Goal: Task Accomplishment & Management: Manage account settings

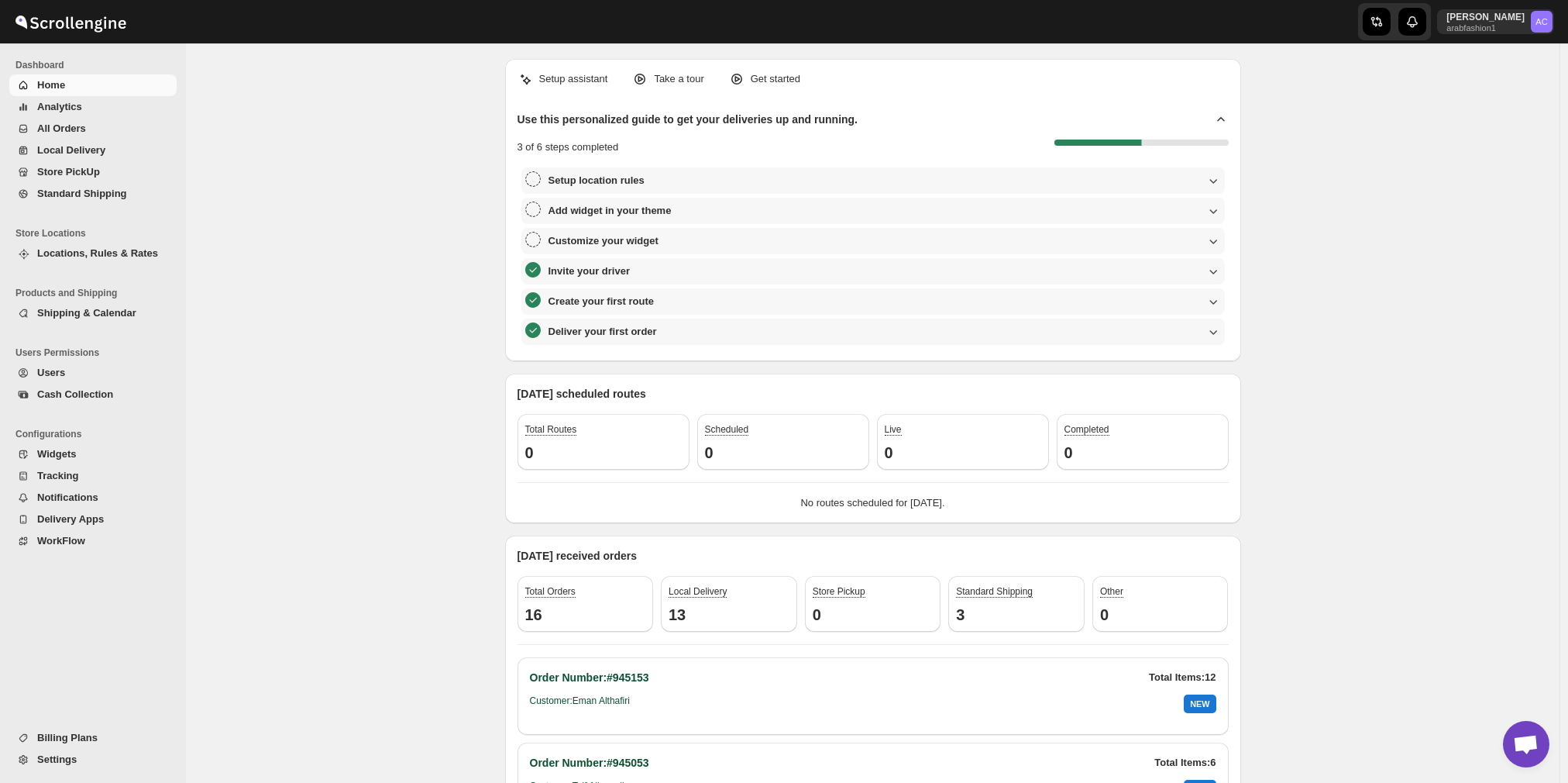
scroll to position [1107, 0]
click at [120, 136] on button "All Orders" at bounding box center [93, 128] width 168 height 22
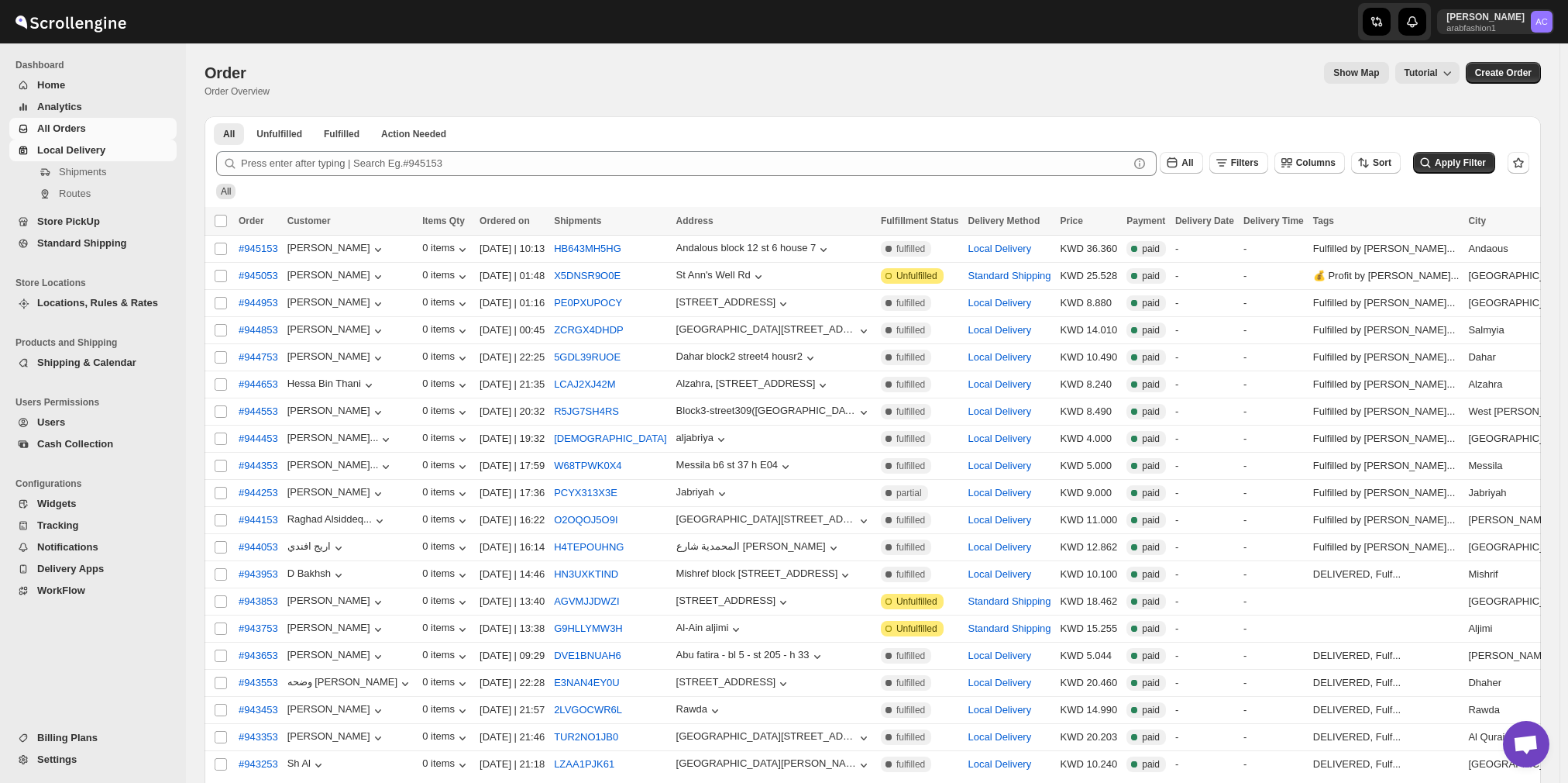
click at [104, 152] on span "Local Delivery" at bounding box center [105, 151] width 136 height 15
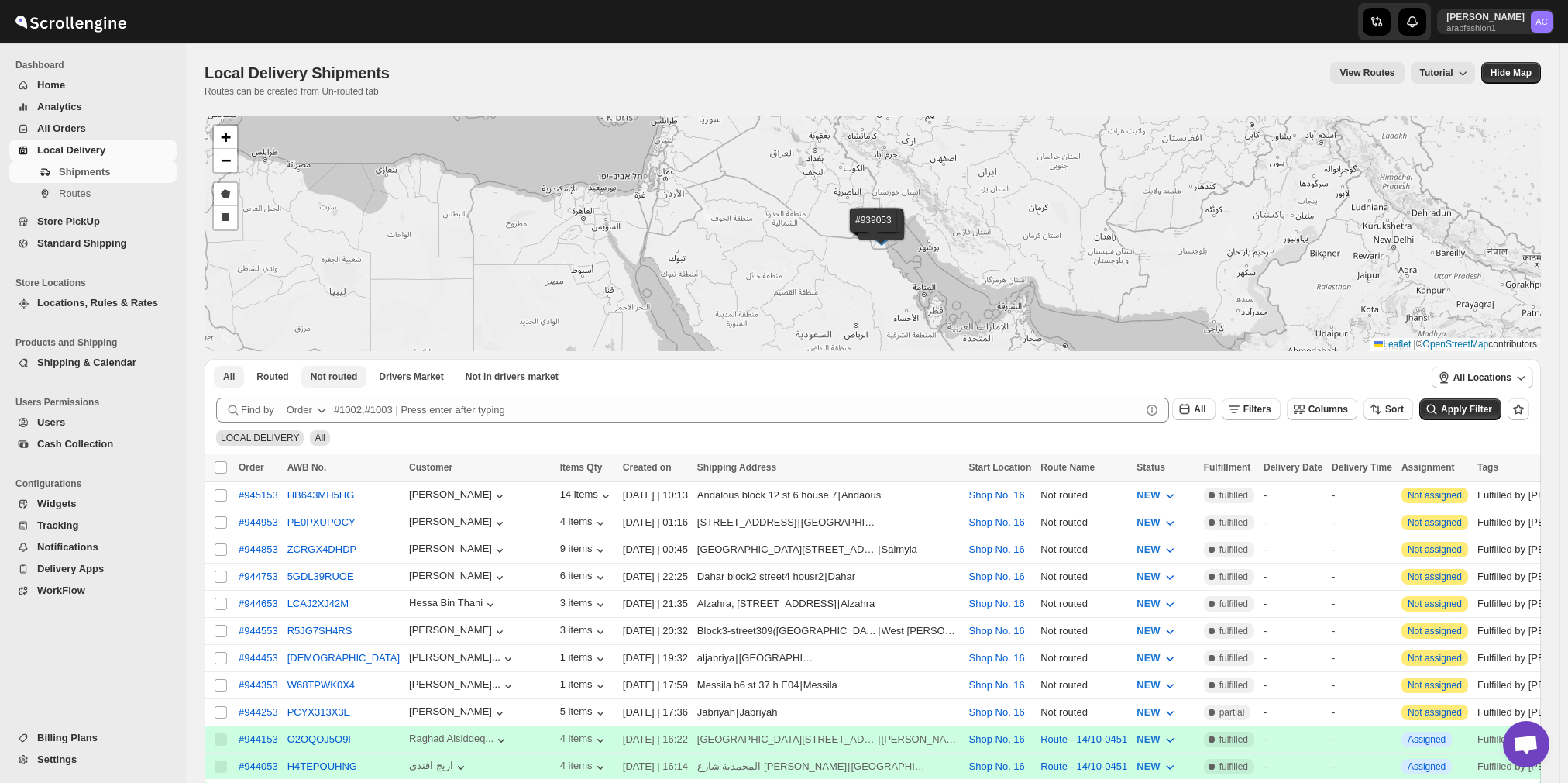
click at [343, 382] on button "Not routed" at bounding box center [334, 376] width 66 height 22
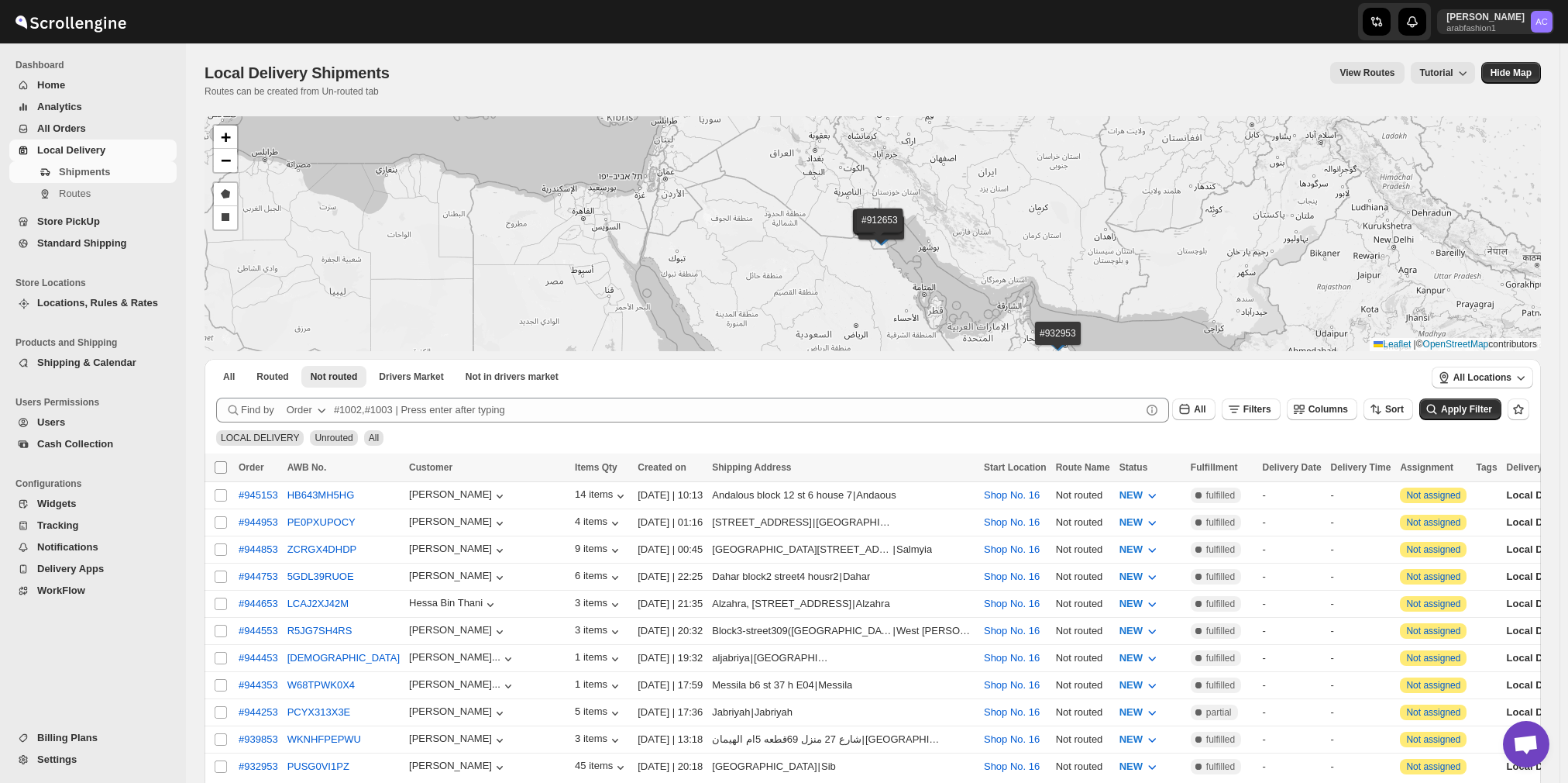
click at [223, 460] on span at bounding box center [221, 467] width 14 height 14
click at [223, 461] on input "Select all shipments" at bounding box center [220, 467] width 12 height 12
checkbox input "true"
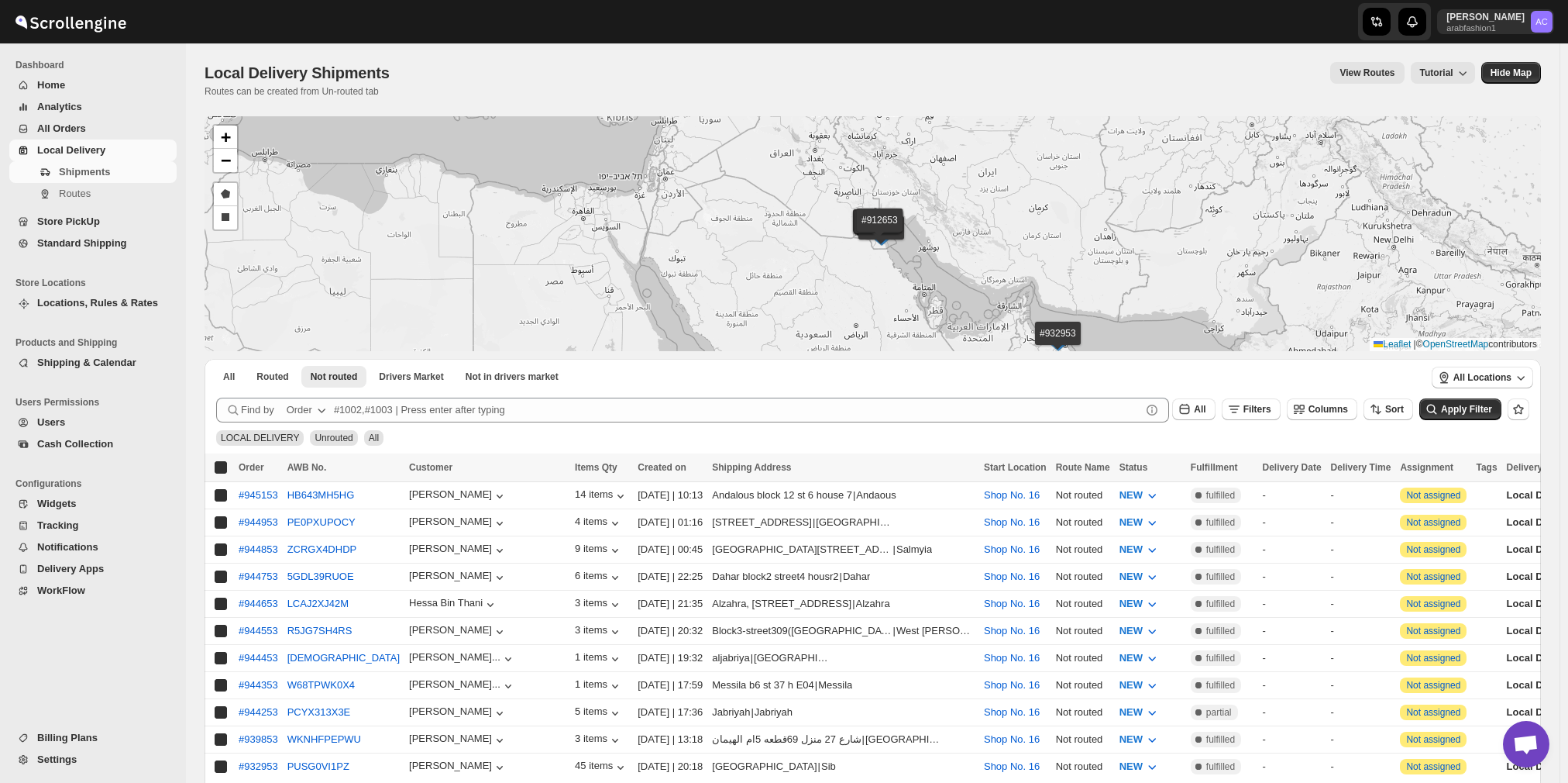
checkbox input "true"
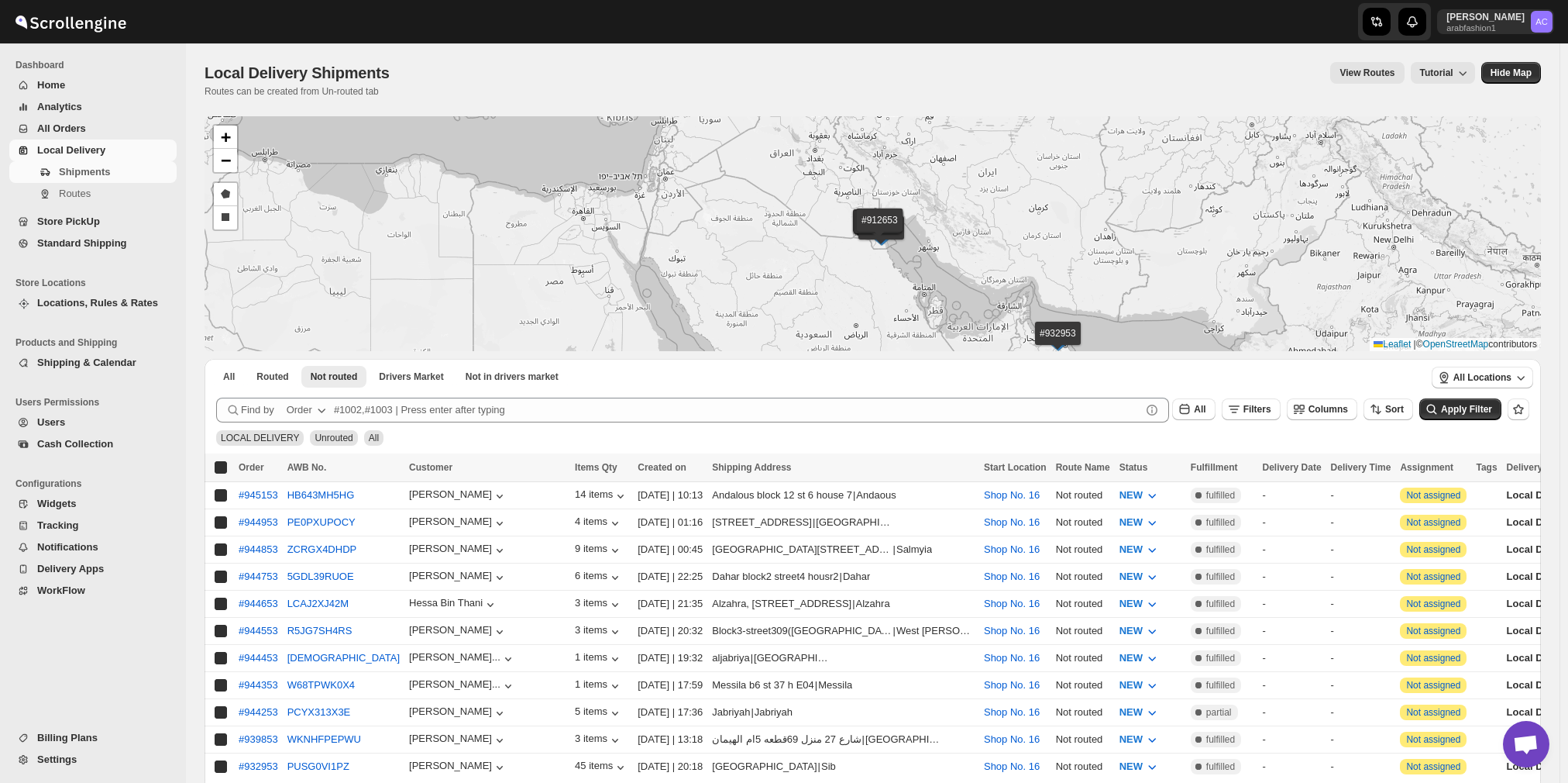
checkbox input "true"
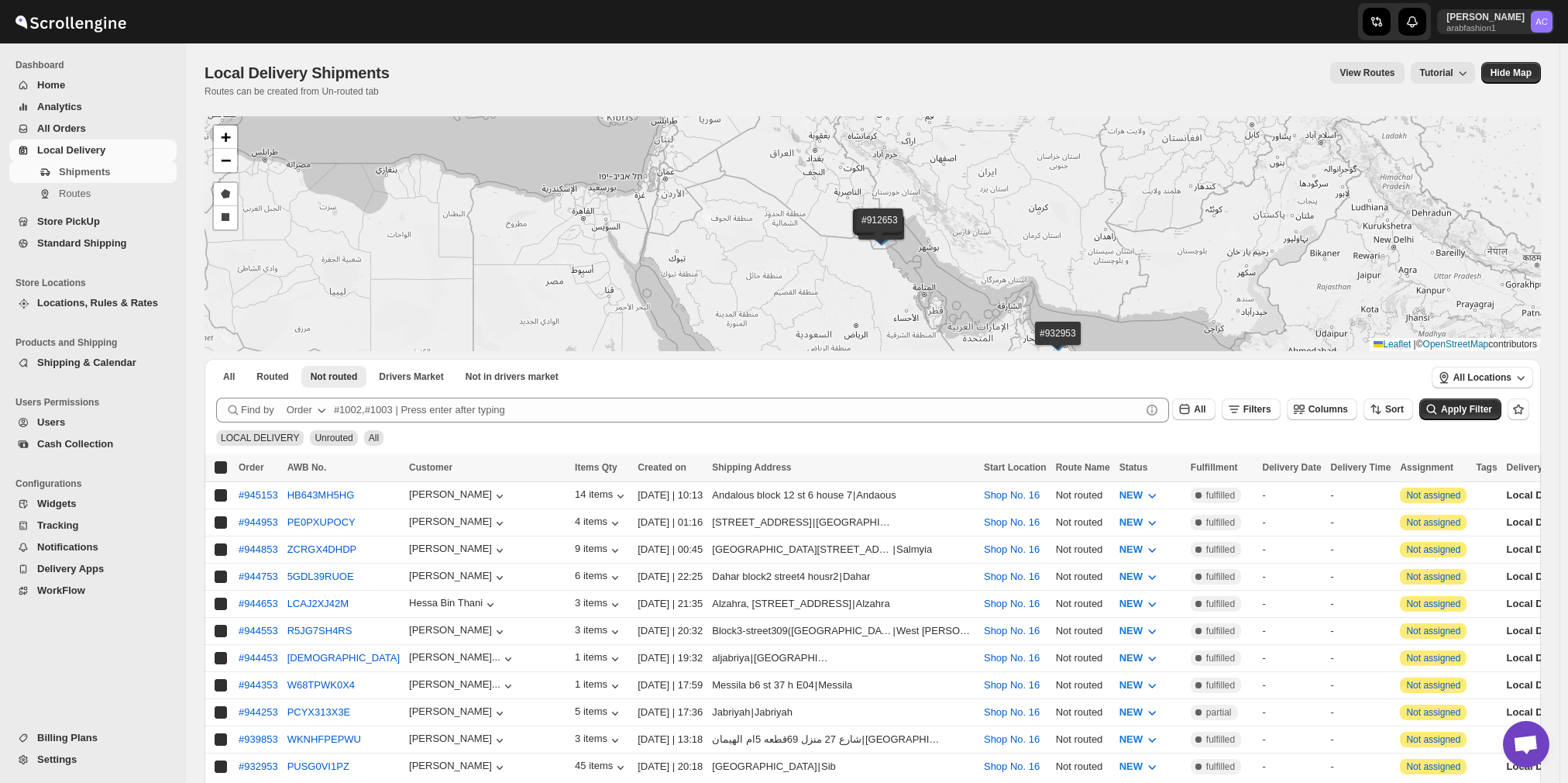
checkbox input "true"
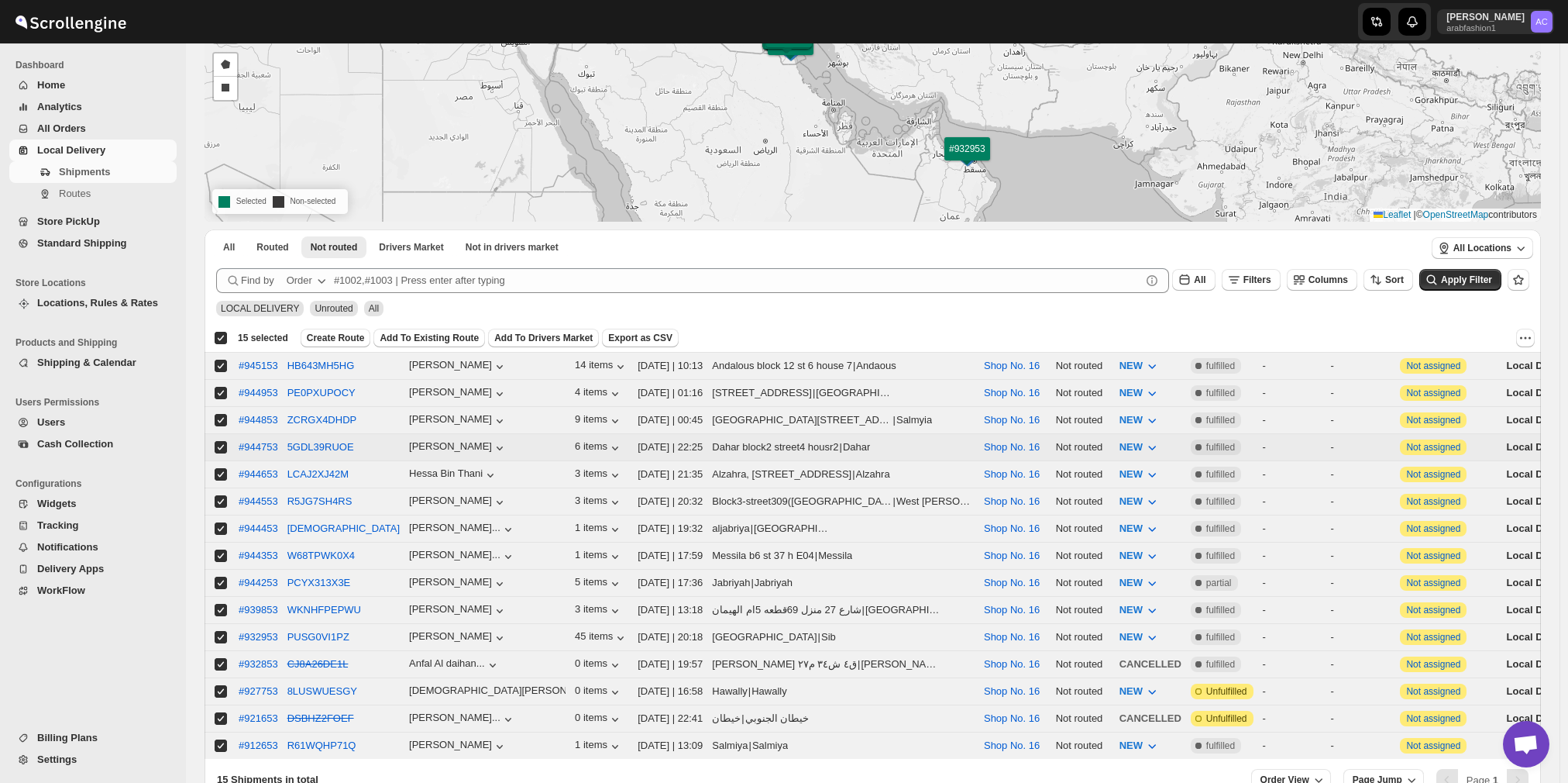
scroll to position [216, 0]
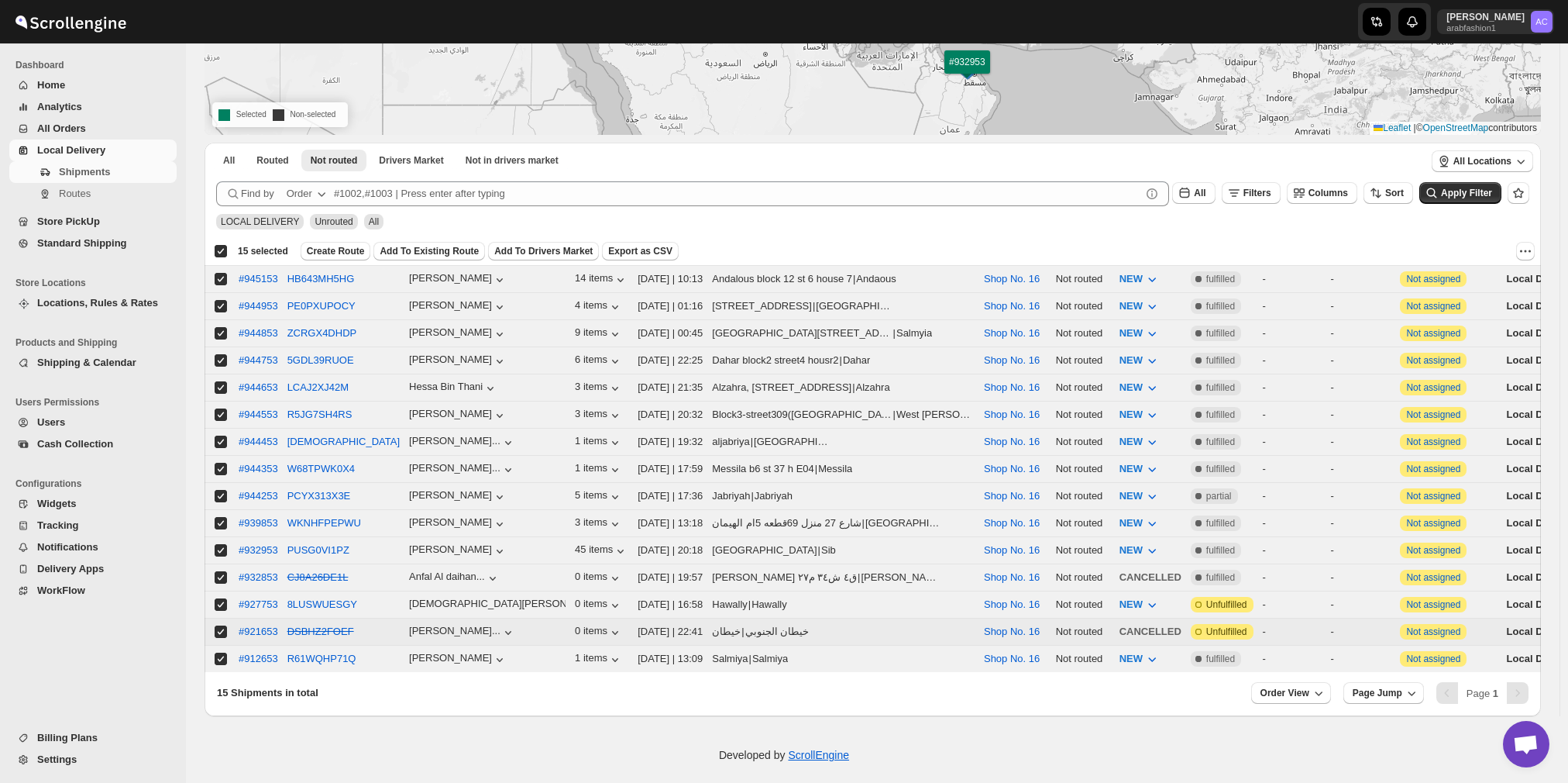
drag, startPoint x: 221, startPoint y: 614, endPoint x: 224, endPoint y: 631, distance: 17.3
click at [221, 626] on input "Select shipment" at bounding box center [220, 632] width 12 height 12
checkbox input "false"
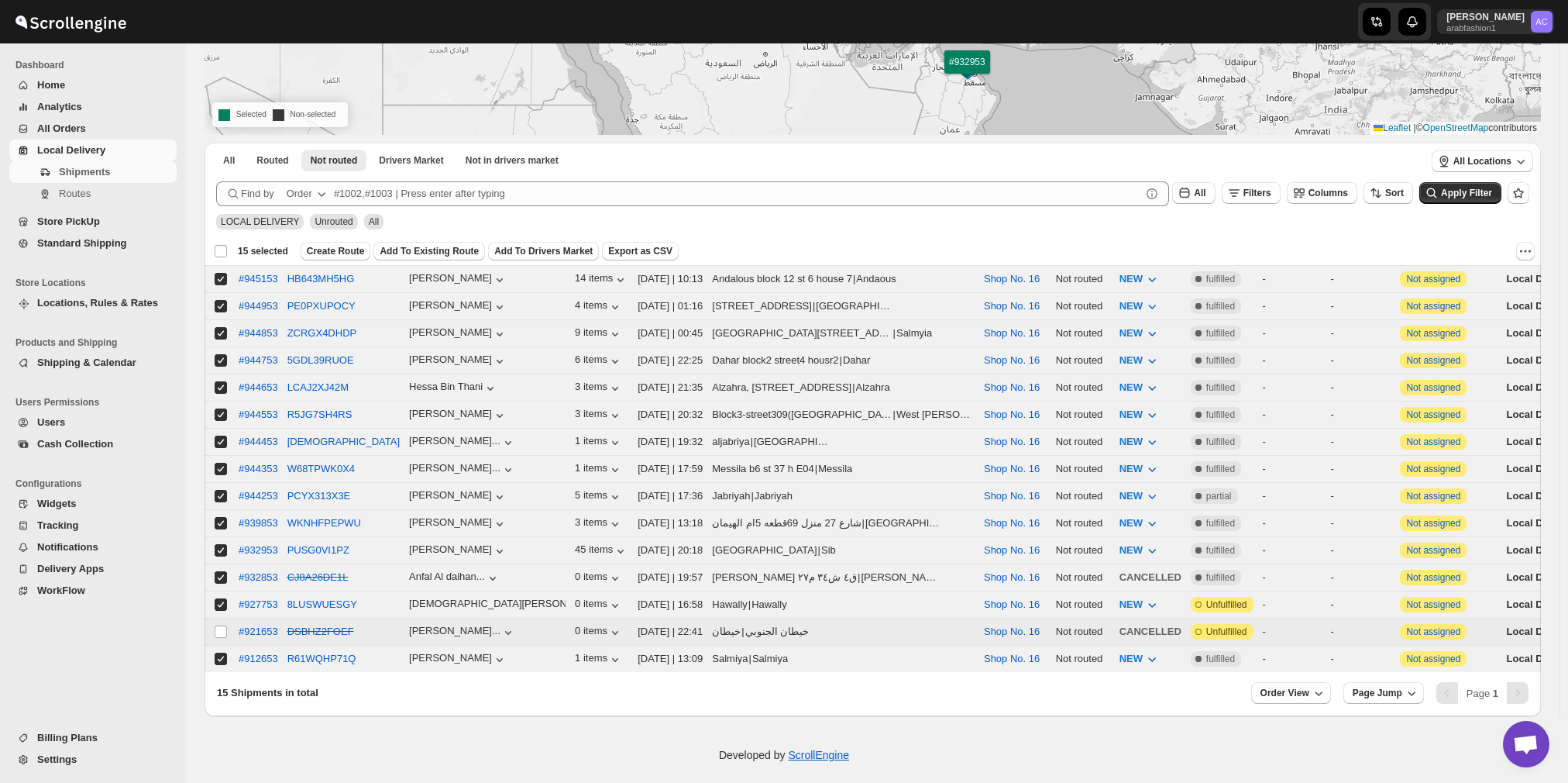
checkbox input "false"
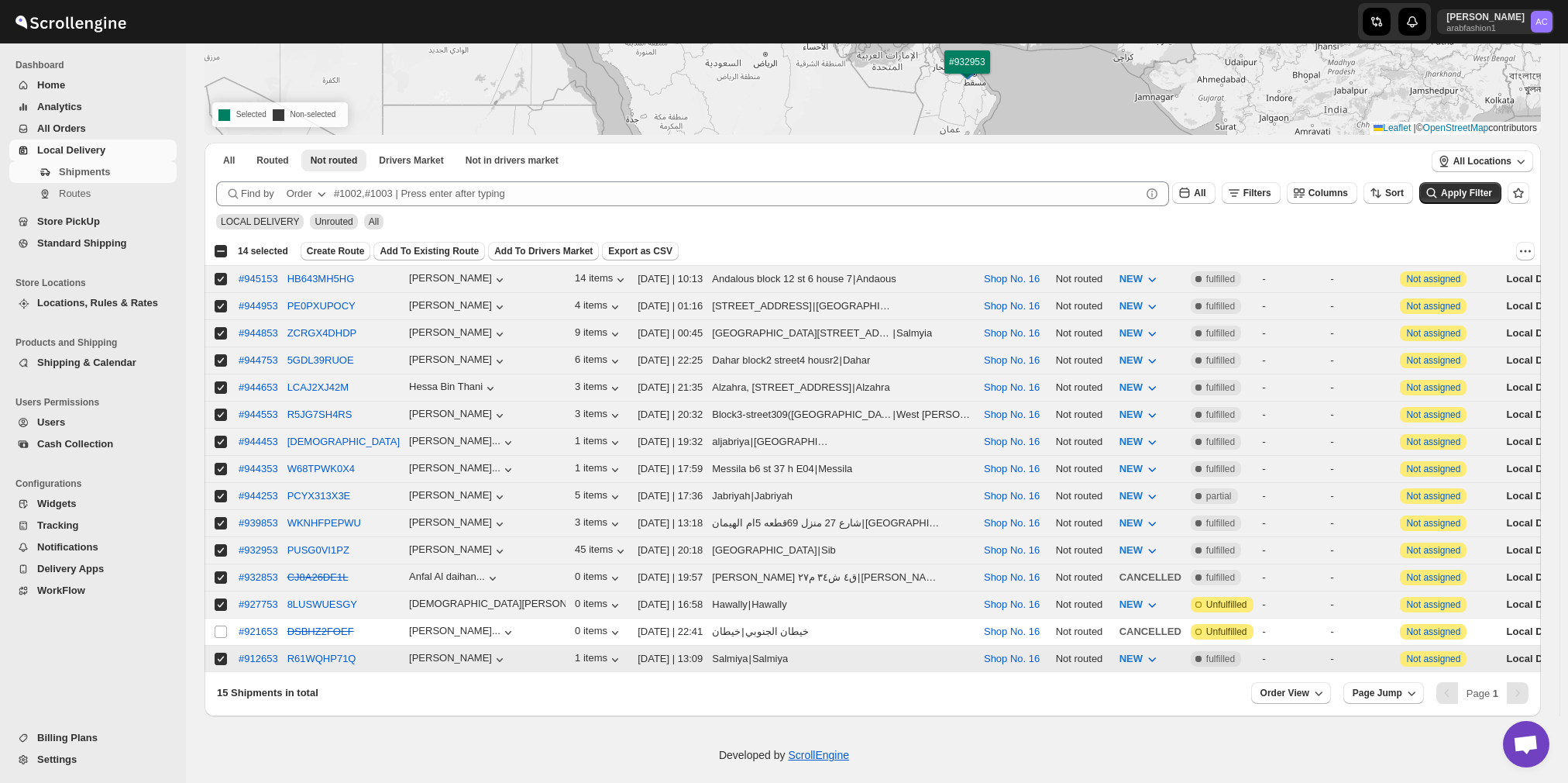
click at [216, 652] on input "Select shipment" at bounding box center [220, 658] width 12 height 12
checkbox input "false"
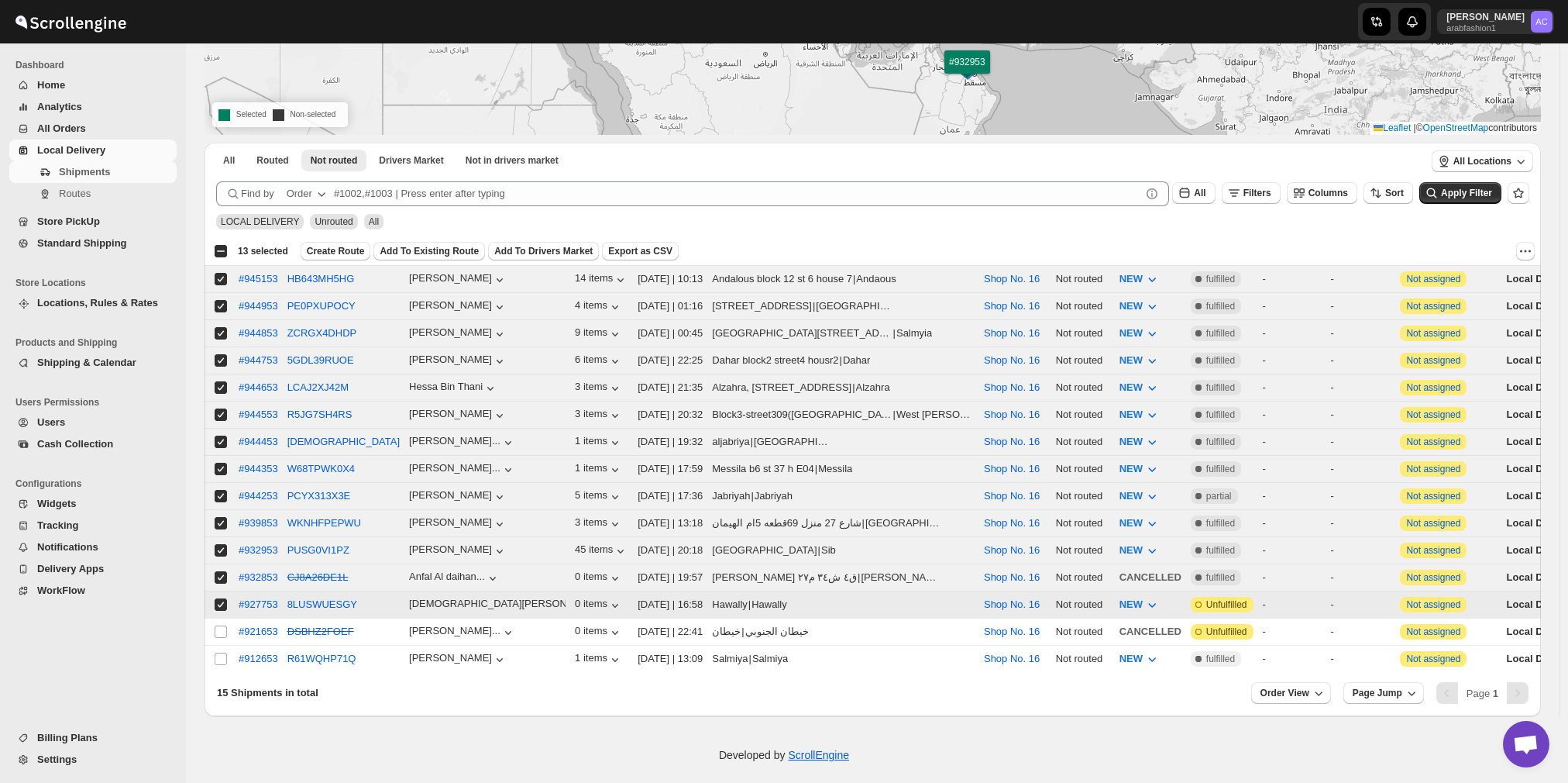
click at [217, 598] on input "Select shipment" at bounding box center [220, 604] width 12 height 12
checkbox input "false"
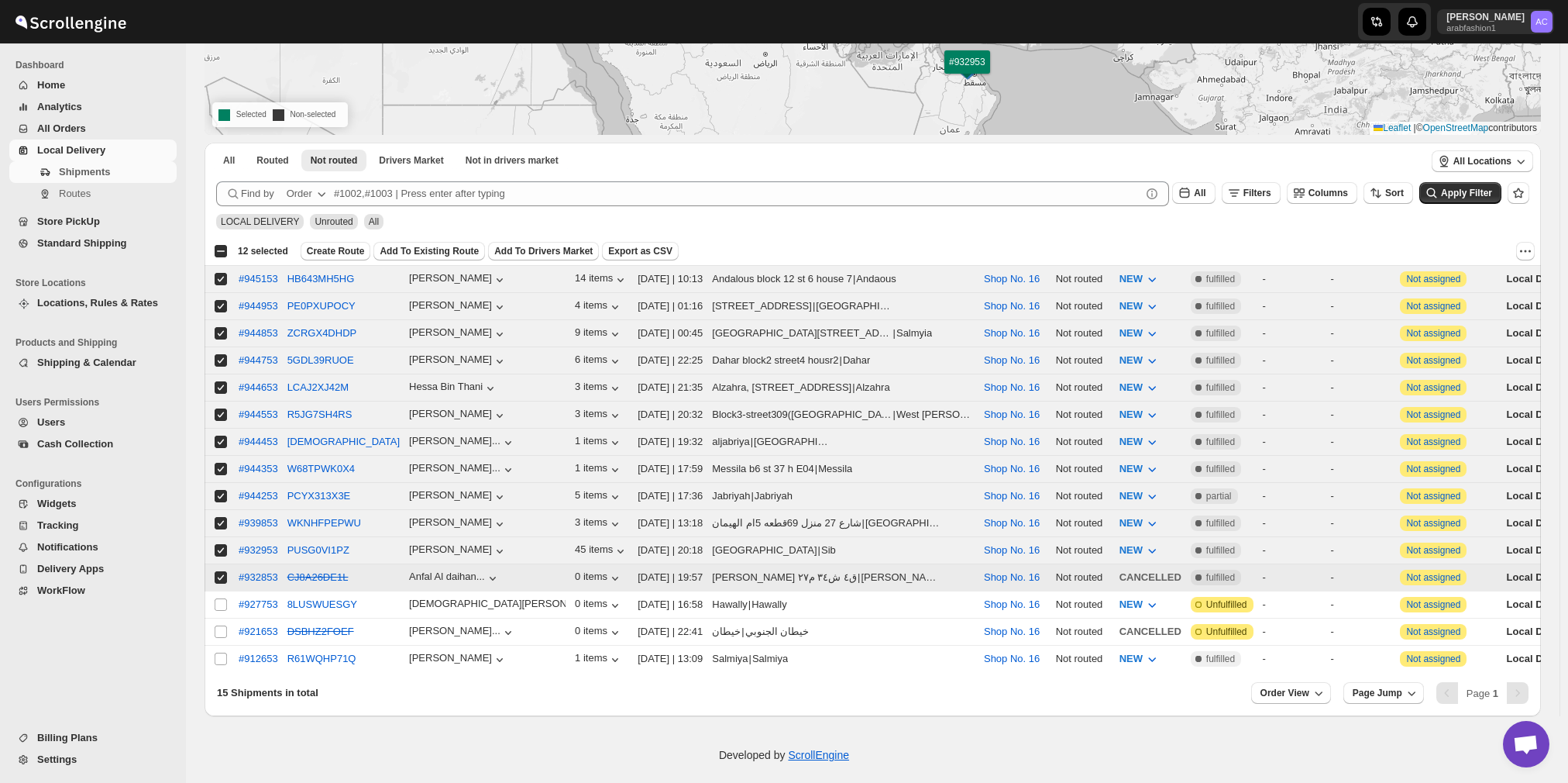
click at [223, 571] on input "Select shipment" at bounding box center [220, 577] width 12 height 12
checkbox input "false"
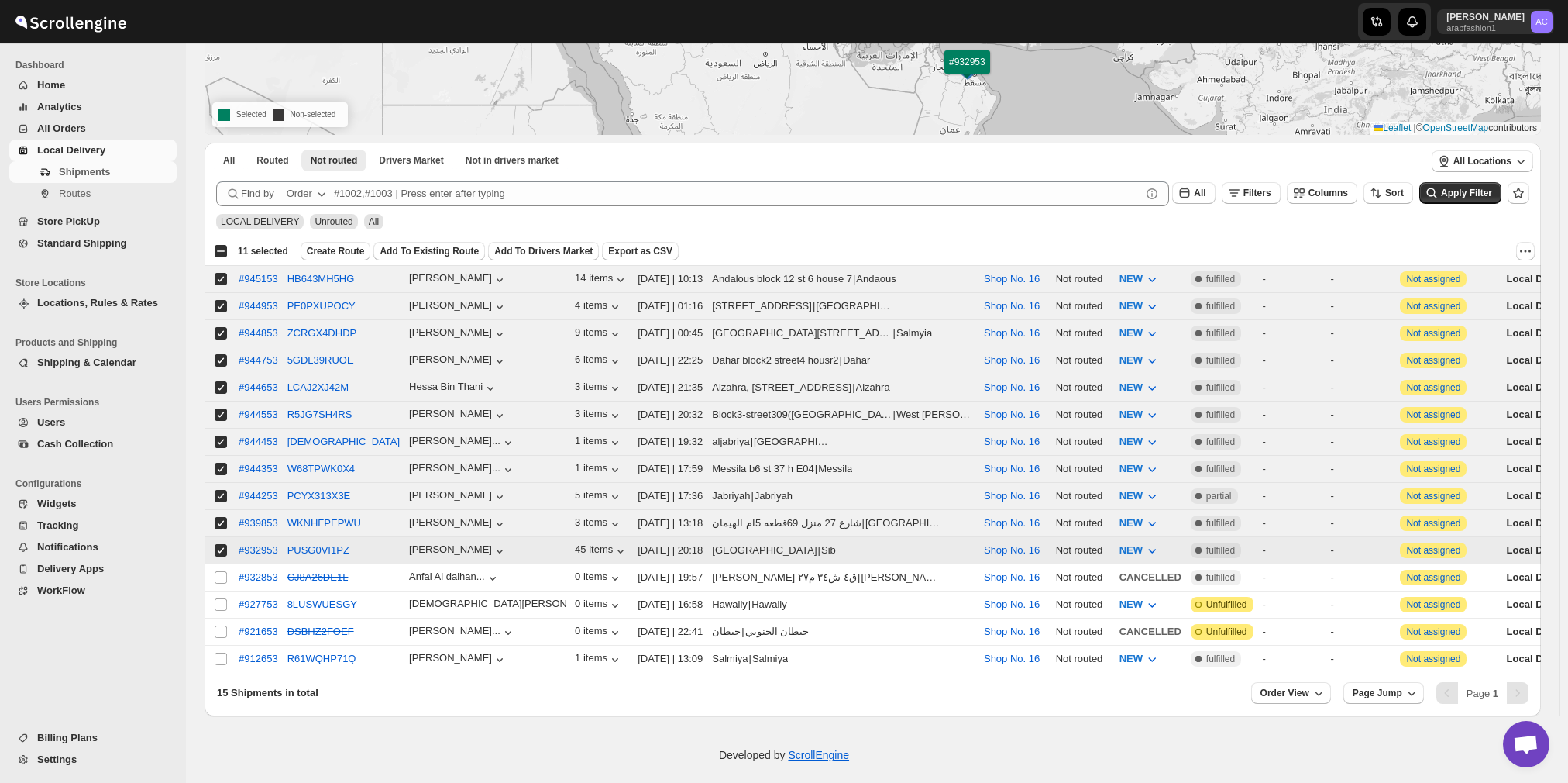
click at [222, 544] on input "Select shipment" at bounding box center [220, 550] width 12 height 12
checkbox input "false"
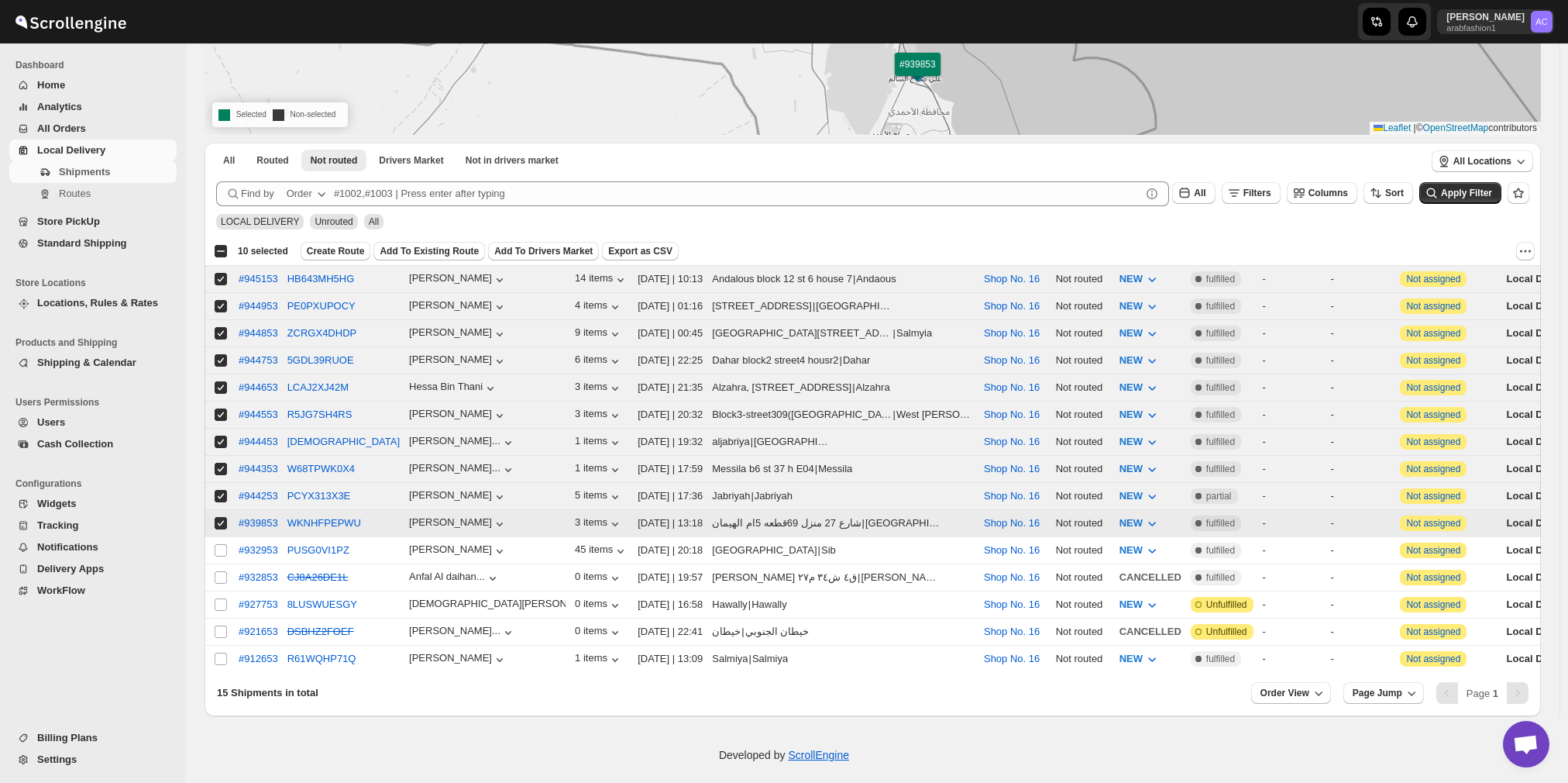
click at [220, 517] on input "Select shipment" at bounding box center [220, 523] width 12 height 12
checkbox input "false"
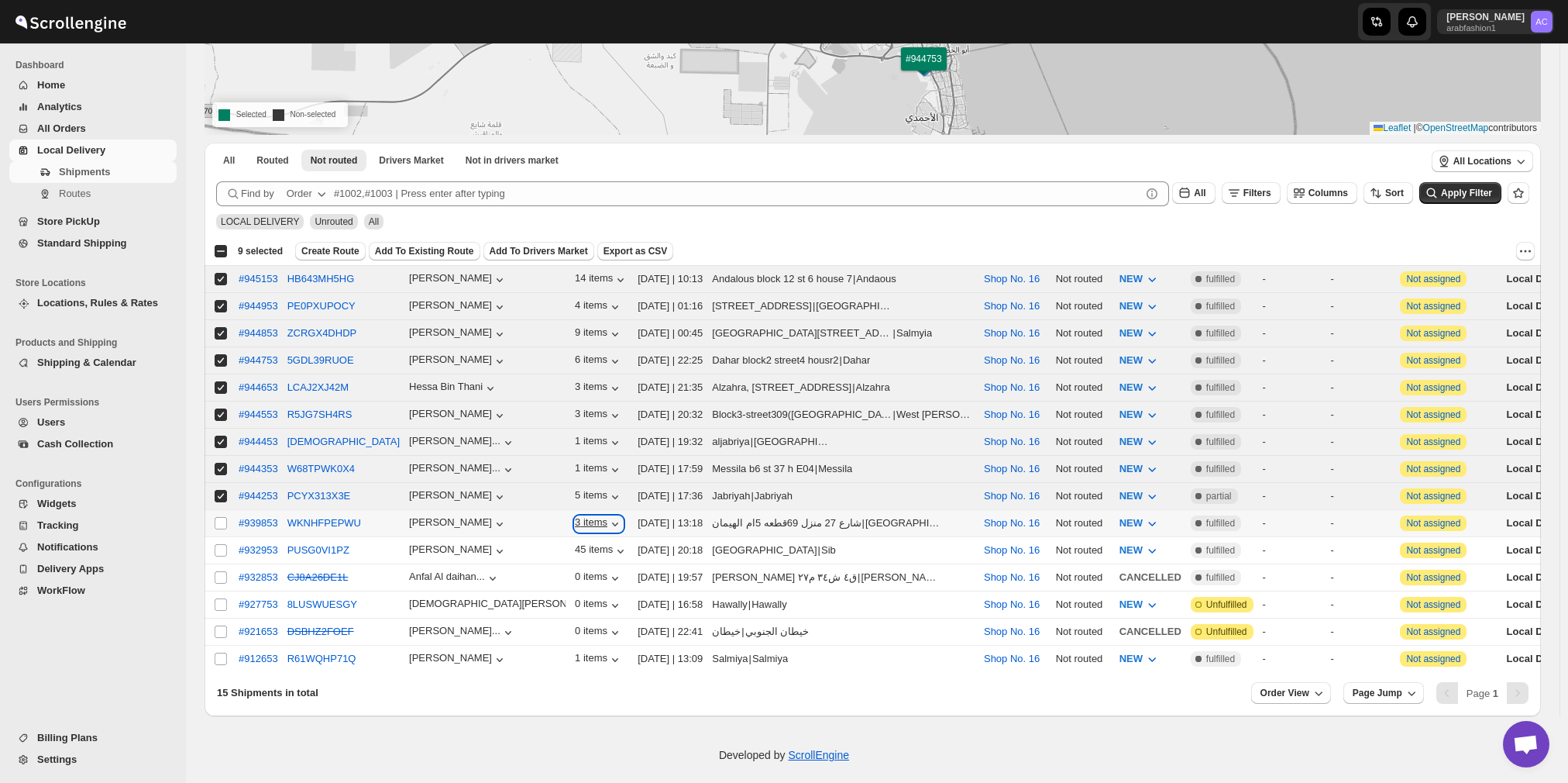
click at [607, 516] on icon "button" at bounding box center [615, 524] width 15 height 15
click at [316, 249] on span "Create Route" at bounding box center [330, 251] width 58 height 12
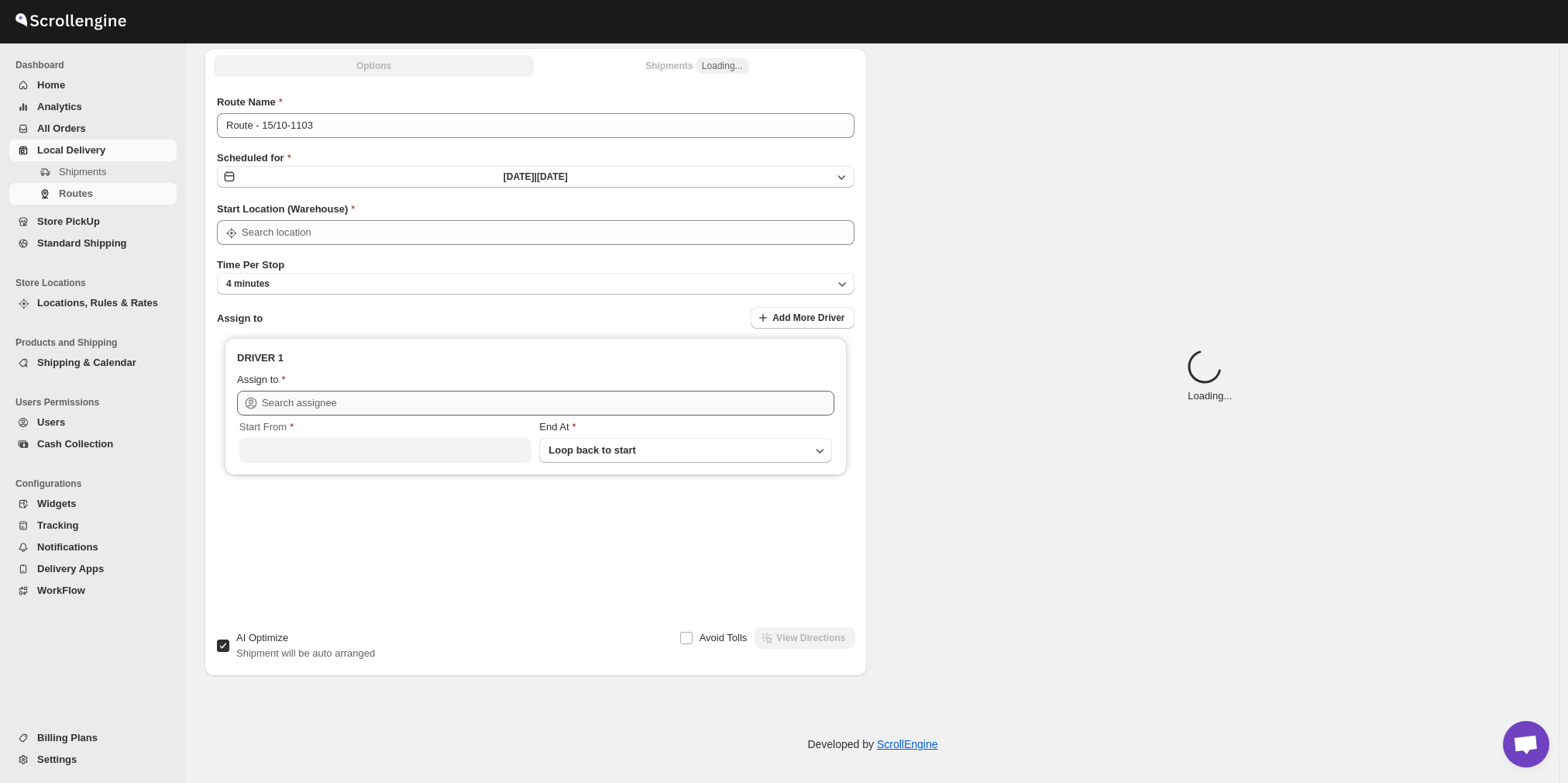
type input "Route - 15/10-1103"
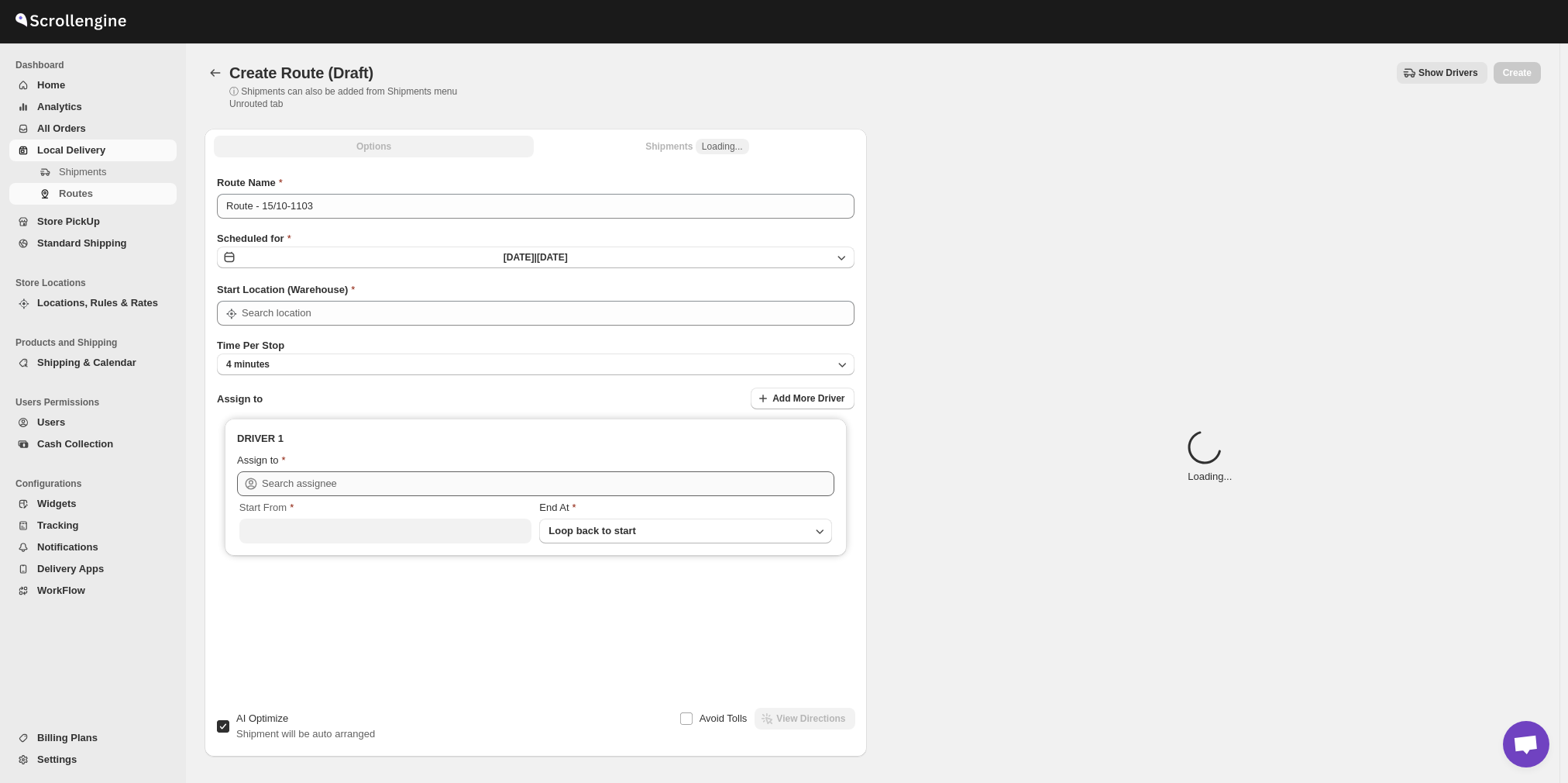
type input "Shop No. 16"
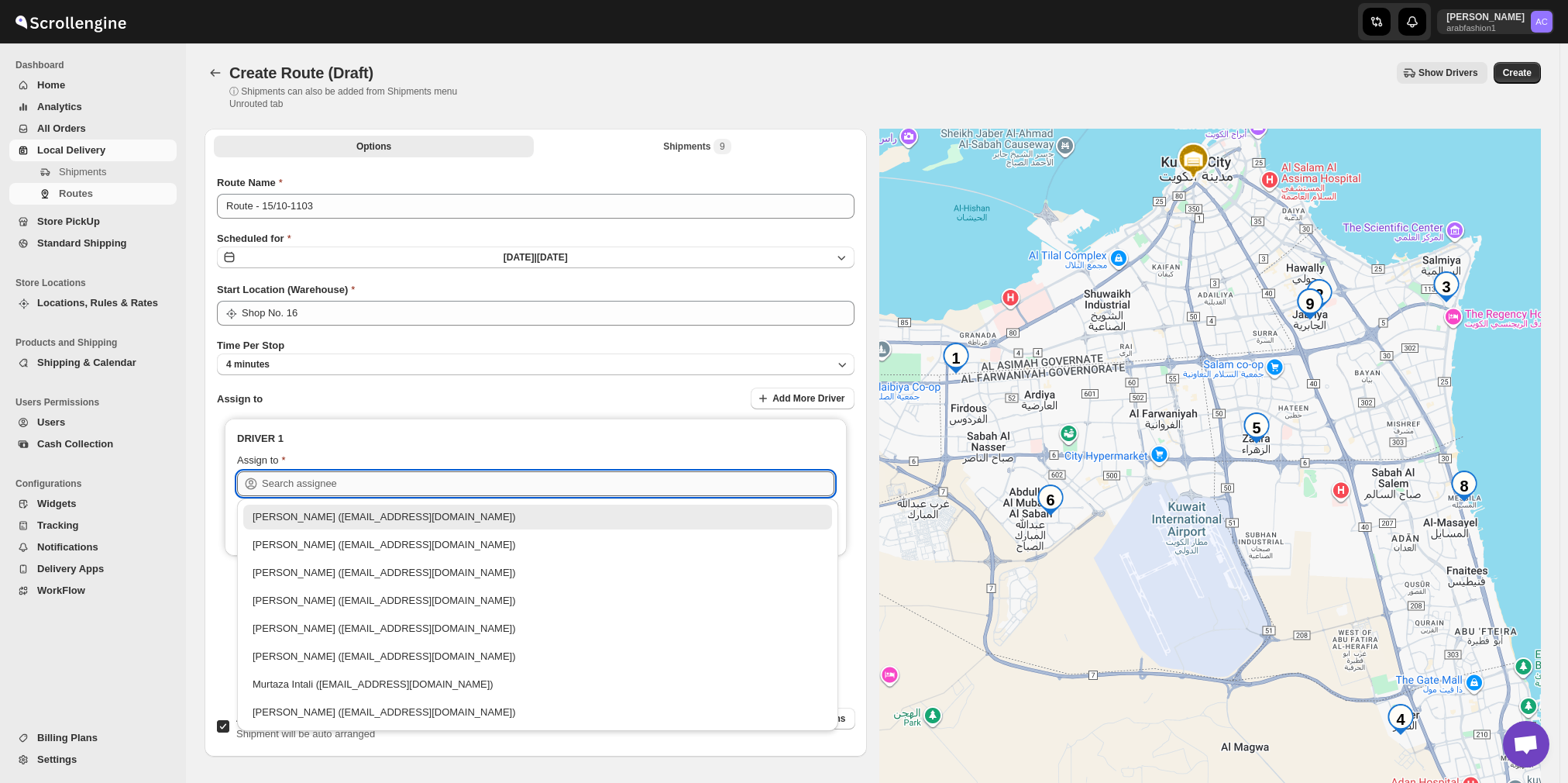
click at [455, 479] on input "text" at bounding box center [547, 484] width 572 height 25
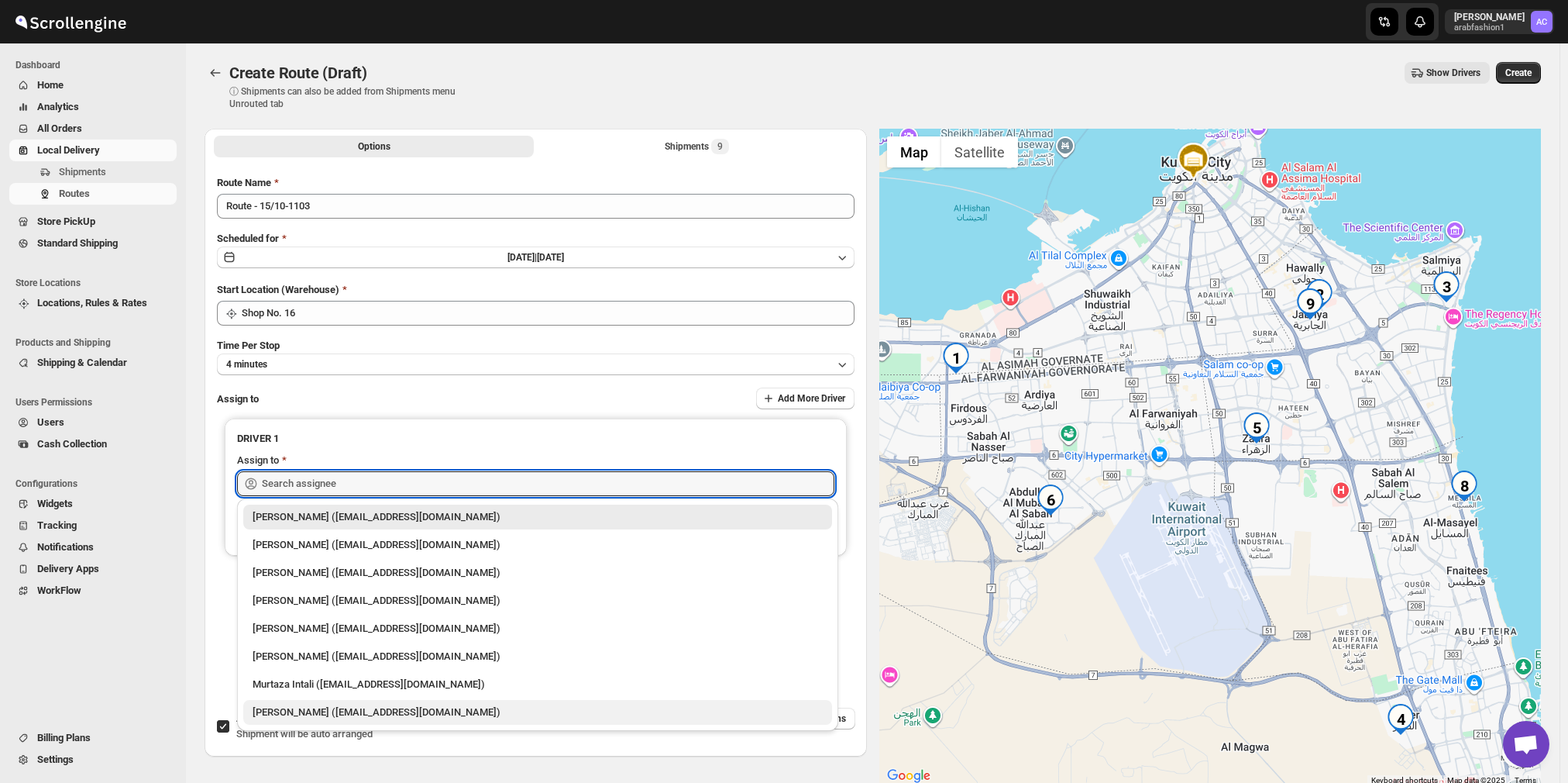
click at [458, 718] on div "[PERSON_NAME] ([EMAIL_ADDRESS][DOMAIN_NAME])" at bounding box center [538, 712] width 570 height 15
type input "[PERSON_NAME] ([EMAIL_ADDRESS][DOMAIN_NAME])"
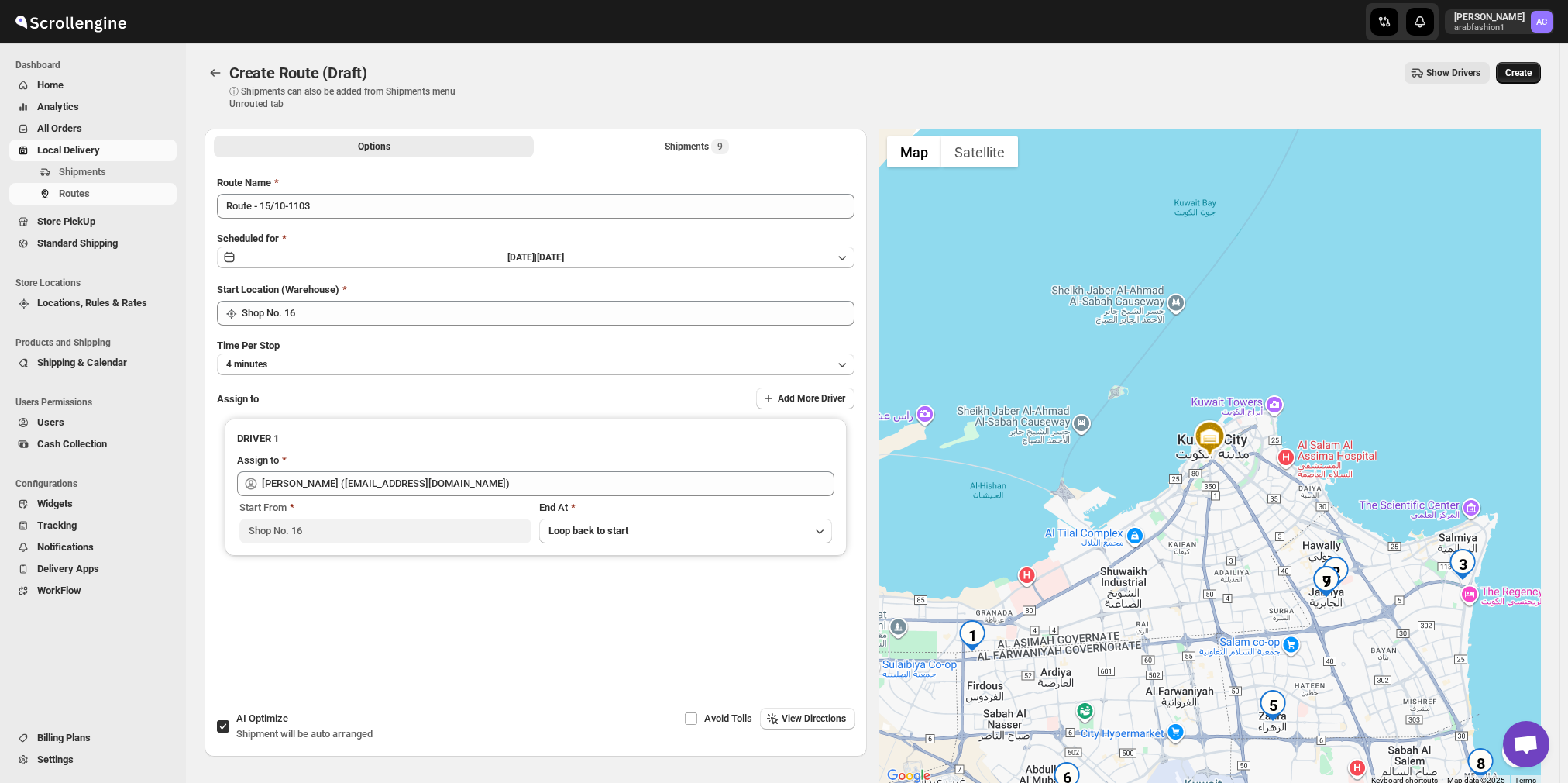
click at [1528, 70] on span "Create" at bounding box center [1518, 72] width 27 height 12
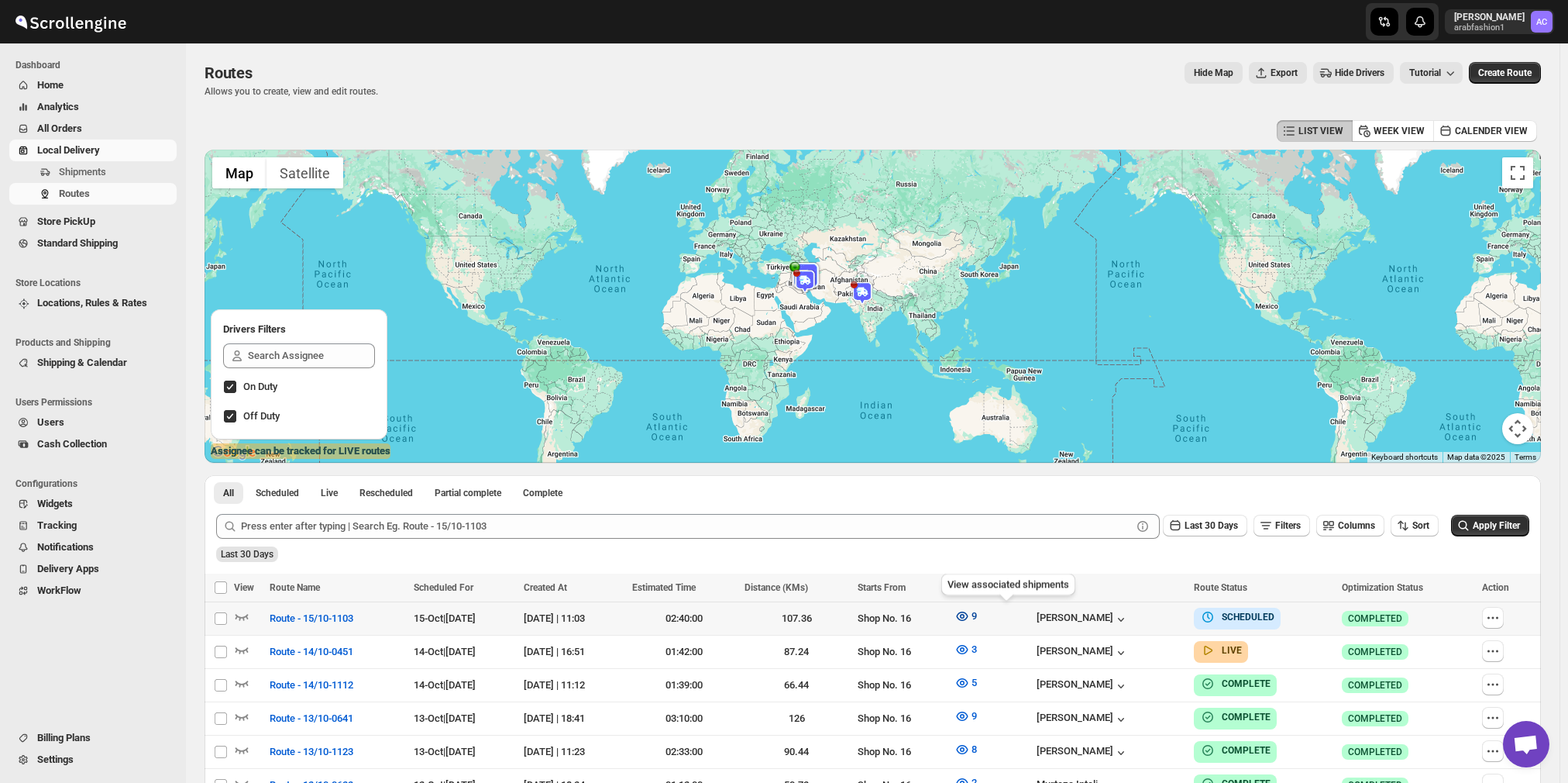
click at [968, 612] on icon "button" at bounding box center [962, 616] width 12 height 9
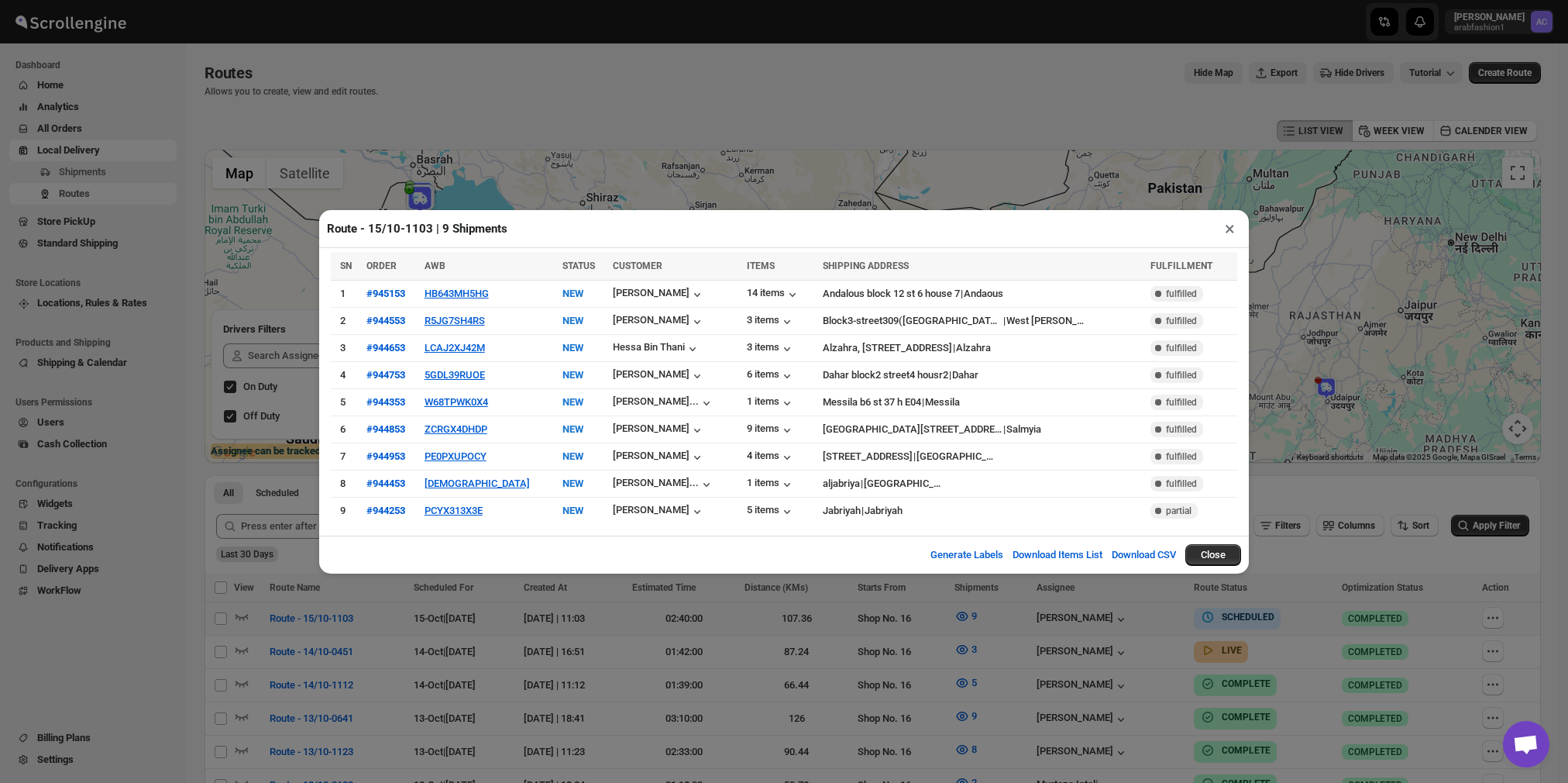
click at [1002, 611] on div "Route - 15/10-1103 | 9 Shipments × SN ORDER AWB STATUS CUSTOMER ITEMS SHIPPING …" at bounding box center [784, 392] width 1568 height 783
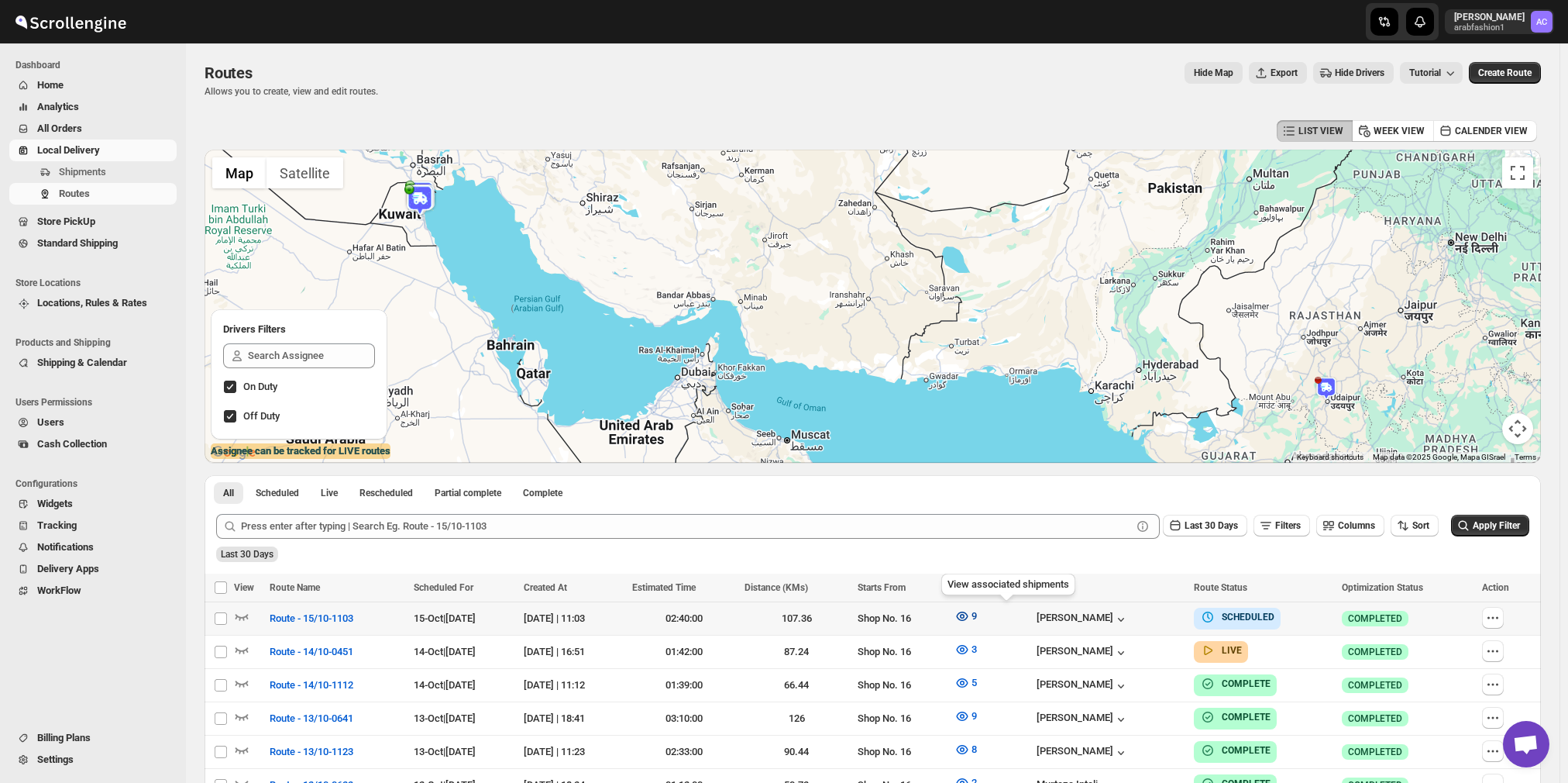
click at [969, 615] on icon "button" at bounding box center [962, 616] width 15 height 15
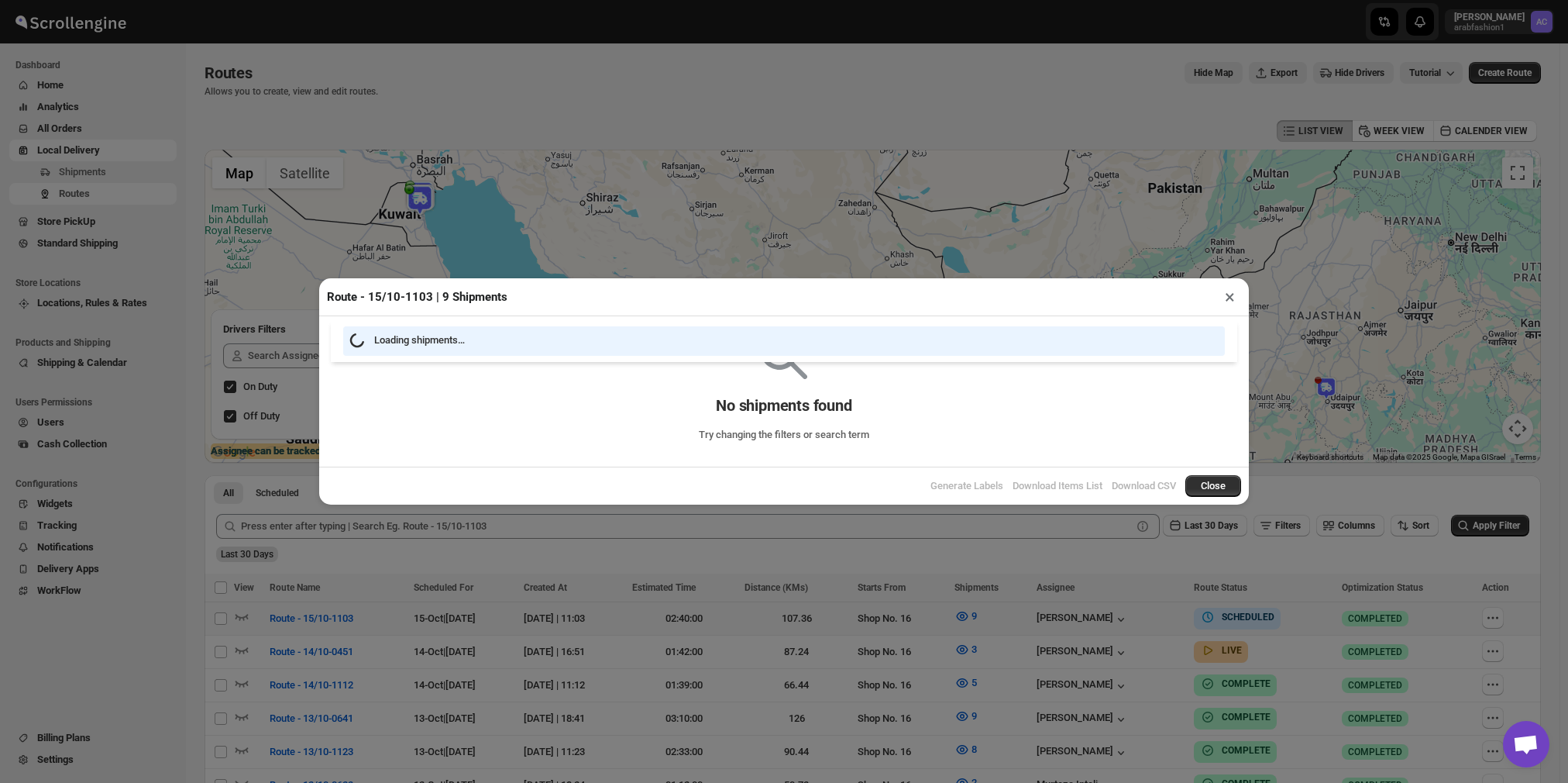
click at [1000, 615] on div "Route - 15/10-1103 | 9 Shipments × Loading shipments… No shipments found Try ch…" at bounding box center [784, 392] width 1568 height 783
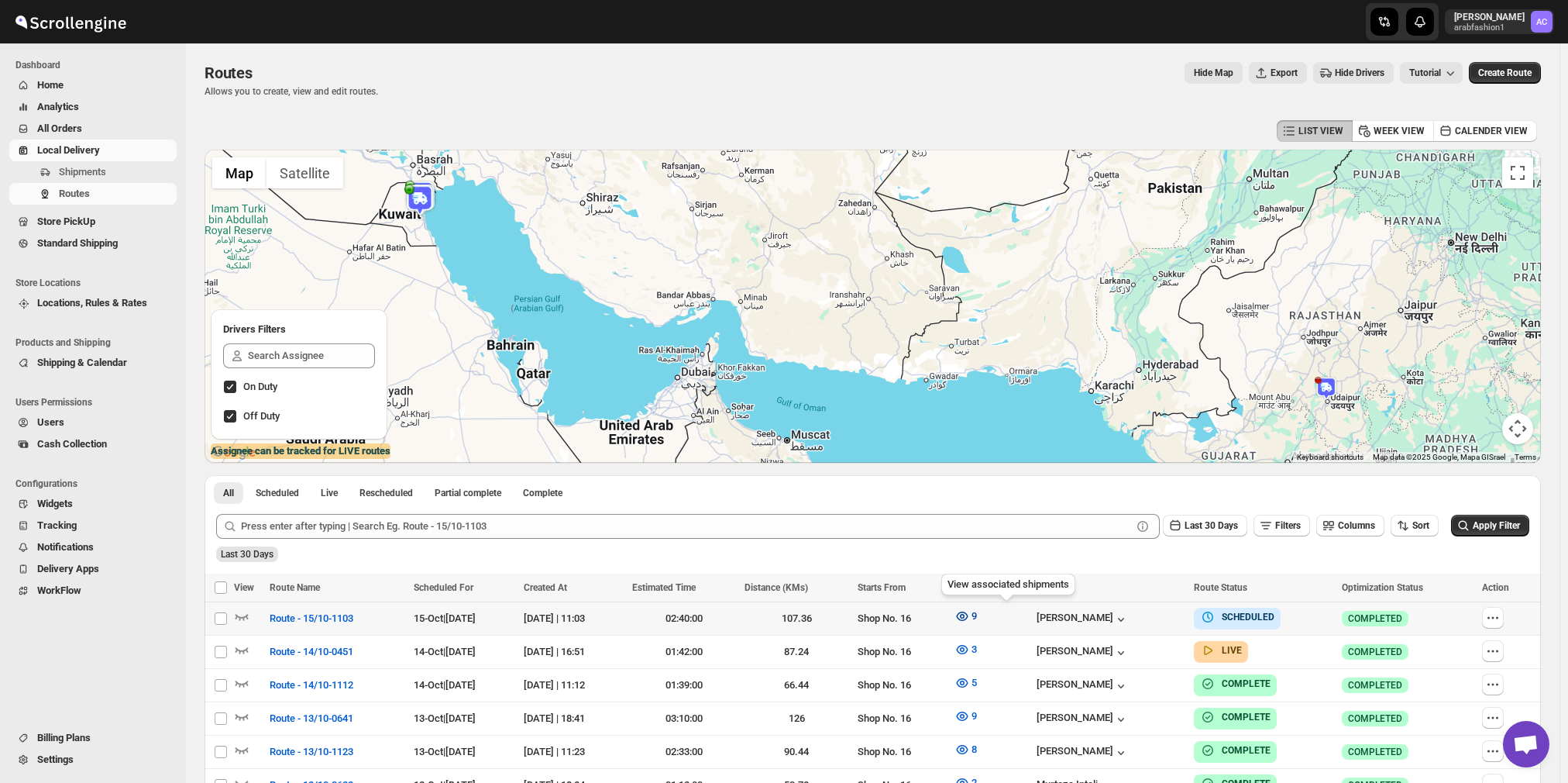
click at [968, 612] on icon "button" at bounding box center [962, 616] width 12 height 9
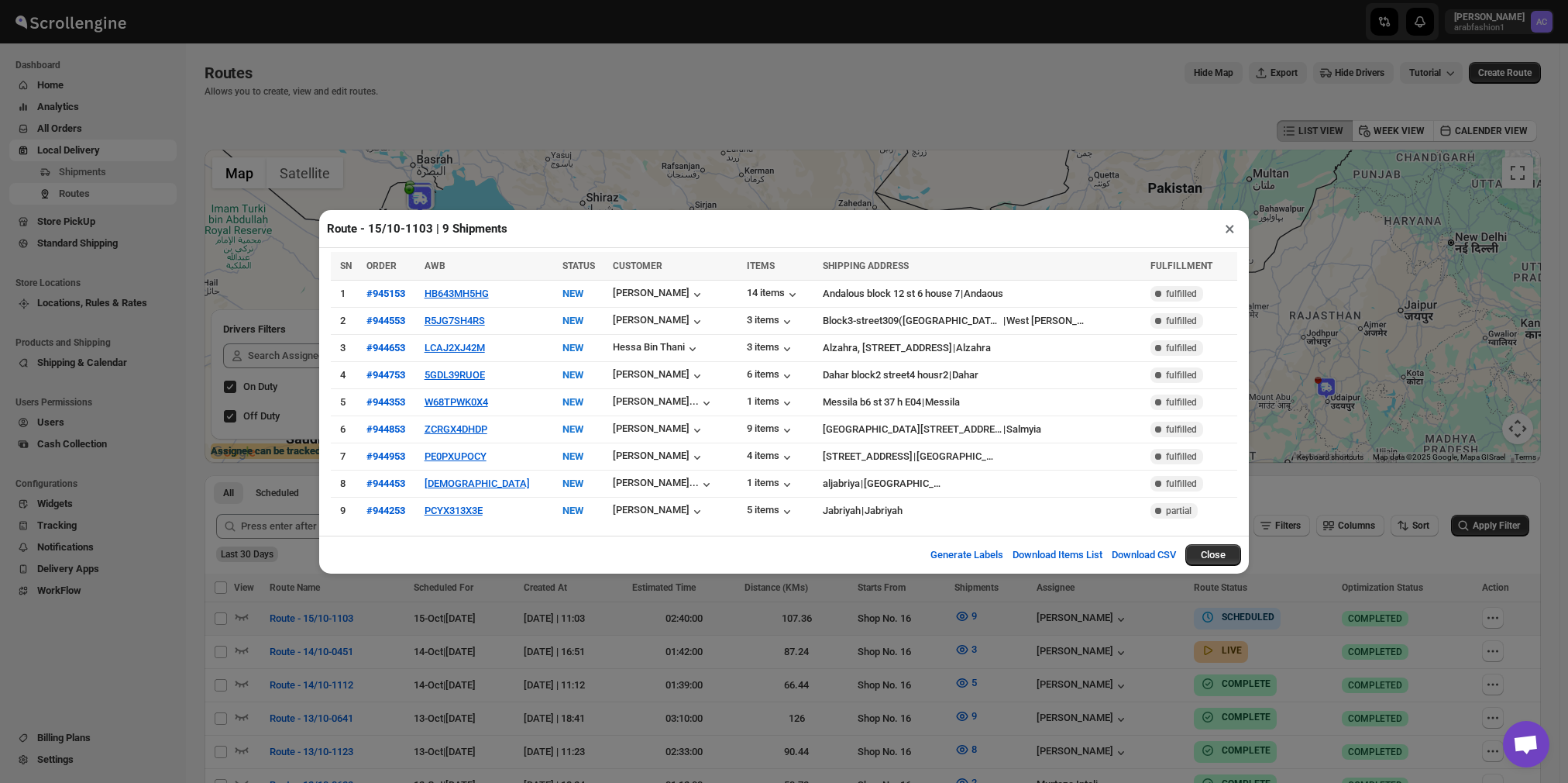
click at [1005, 612] on div "Route - 15/10-1103 | 9 Shipments × SN ORDER AWB STATUS CUSTOMER ITEMS SHIPPING …" at bounding box center [784, 392] width 1568 height 783
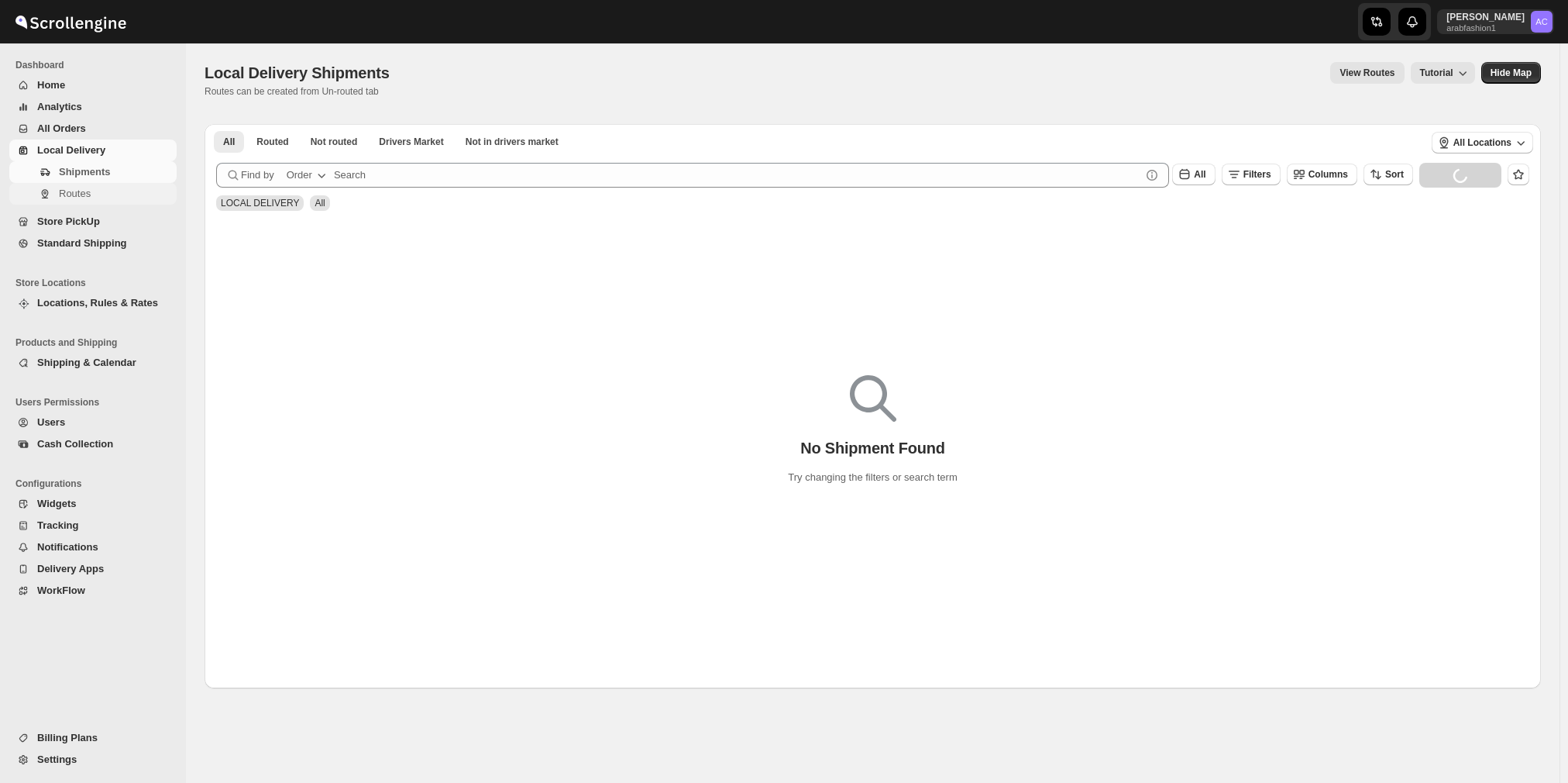
click at [83, 201] on button "Routes" at bounding box center [93, 194] width 168 height 22
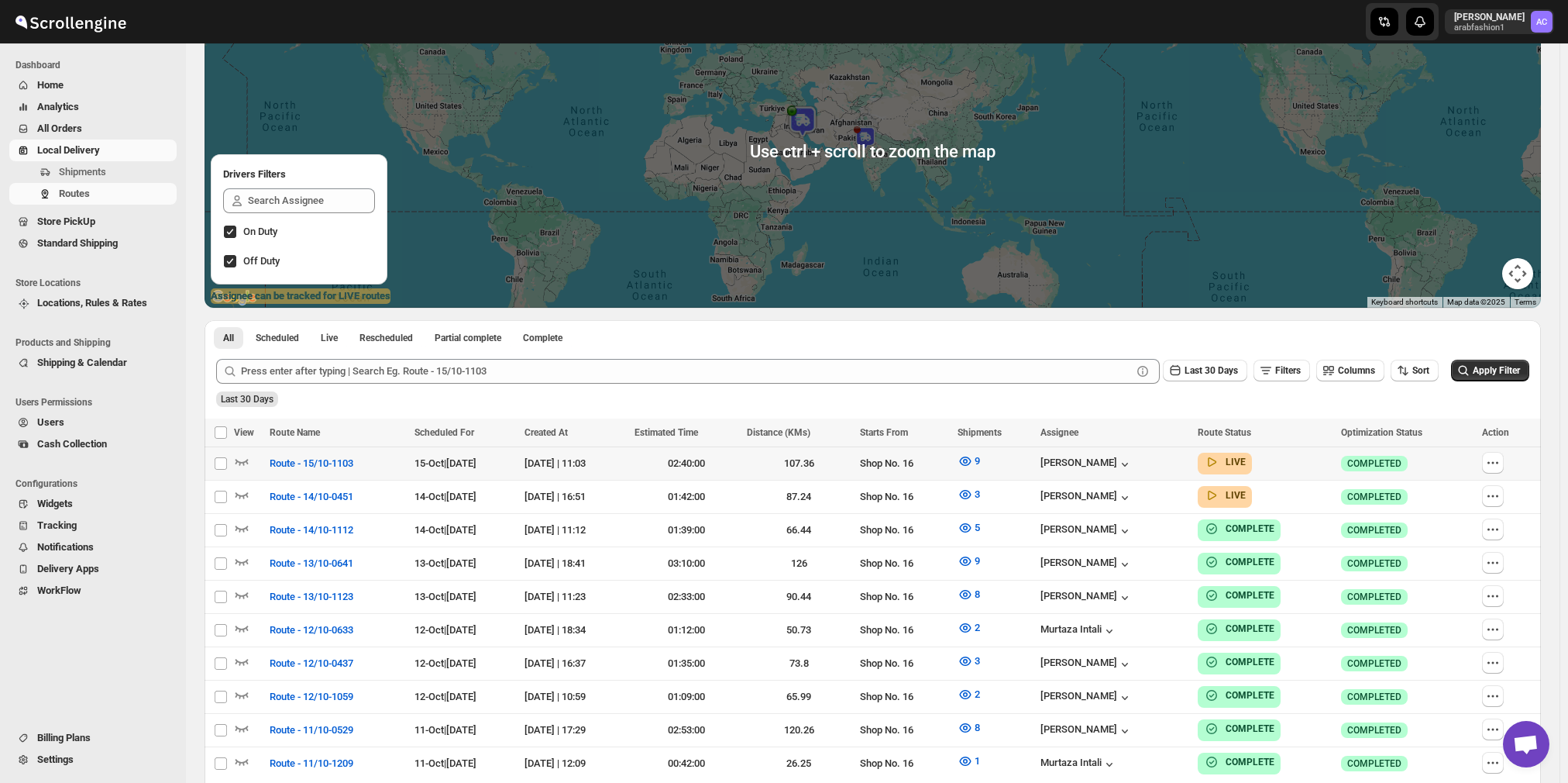
scroll to position [232, 0]
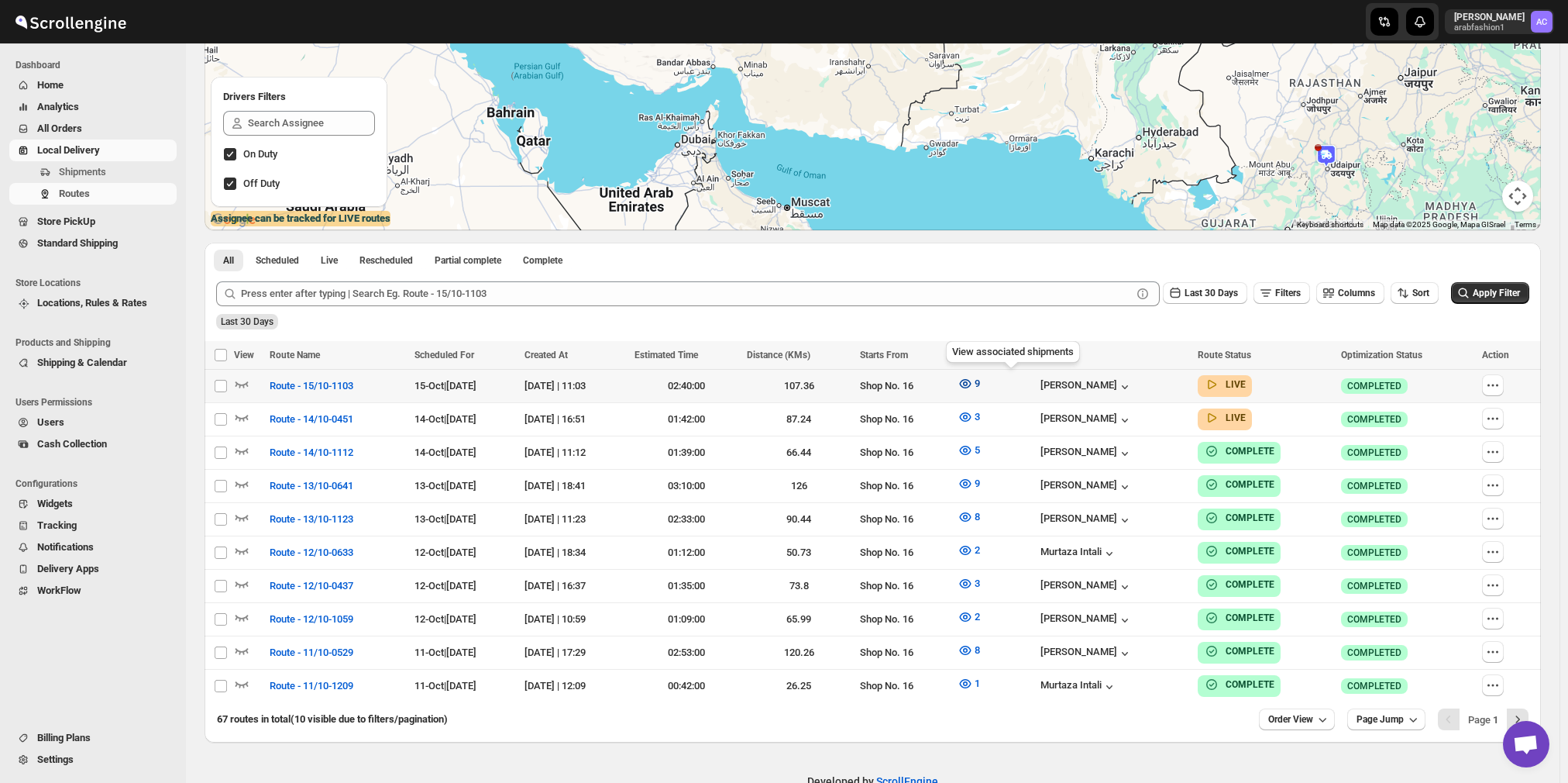
click at [980, 385] on span "9" at bounding box center [977, 384] width 5 height 12
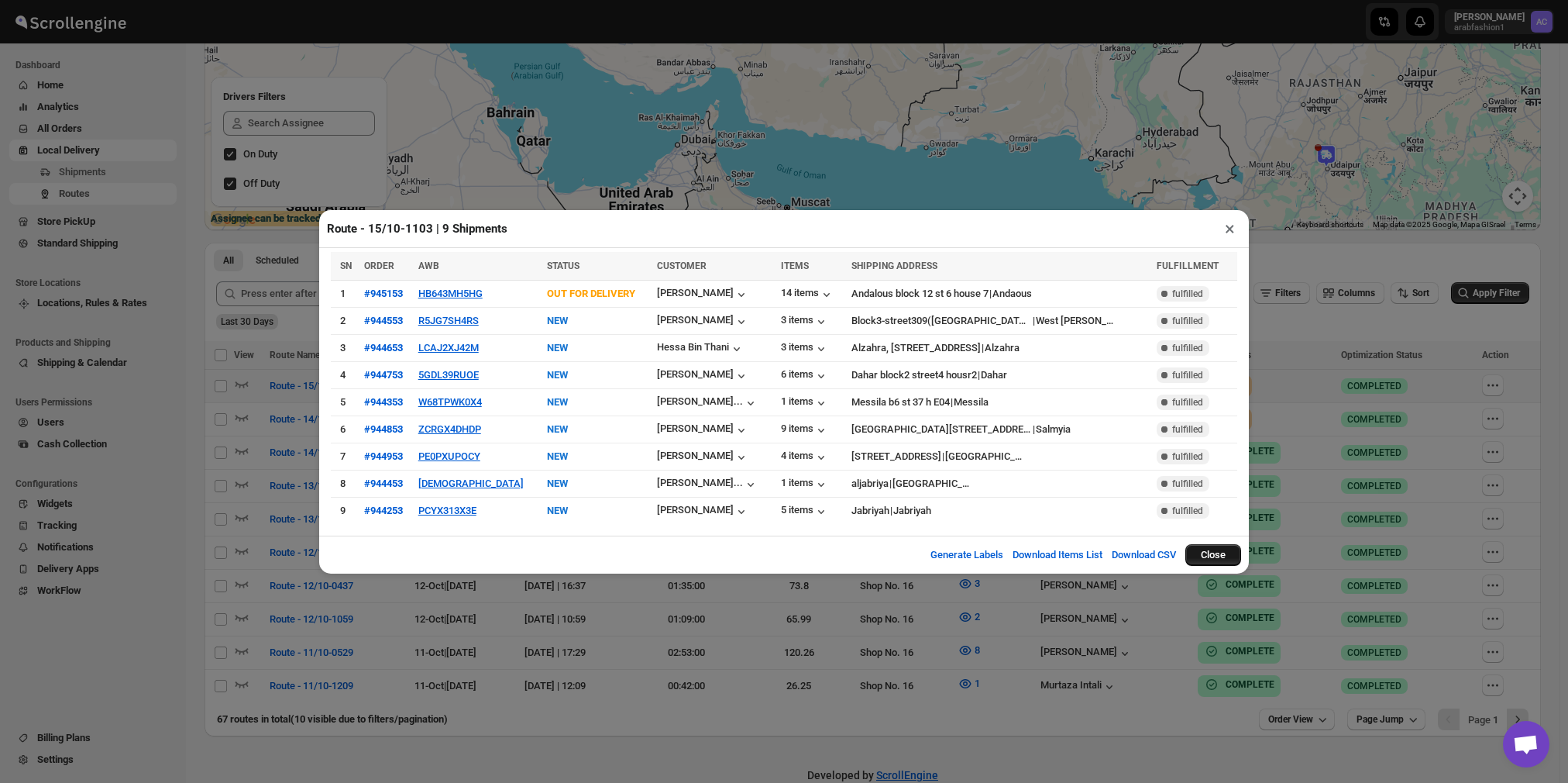
click at [1219, 550] on button "Close" at bounding box center [1213, 554] width 56 height 22
click at [1193, 550] on td "Murtaza Intali" at bounding box center [1114, 552] width 157 height 34
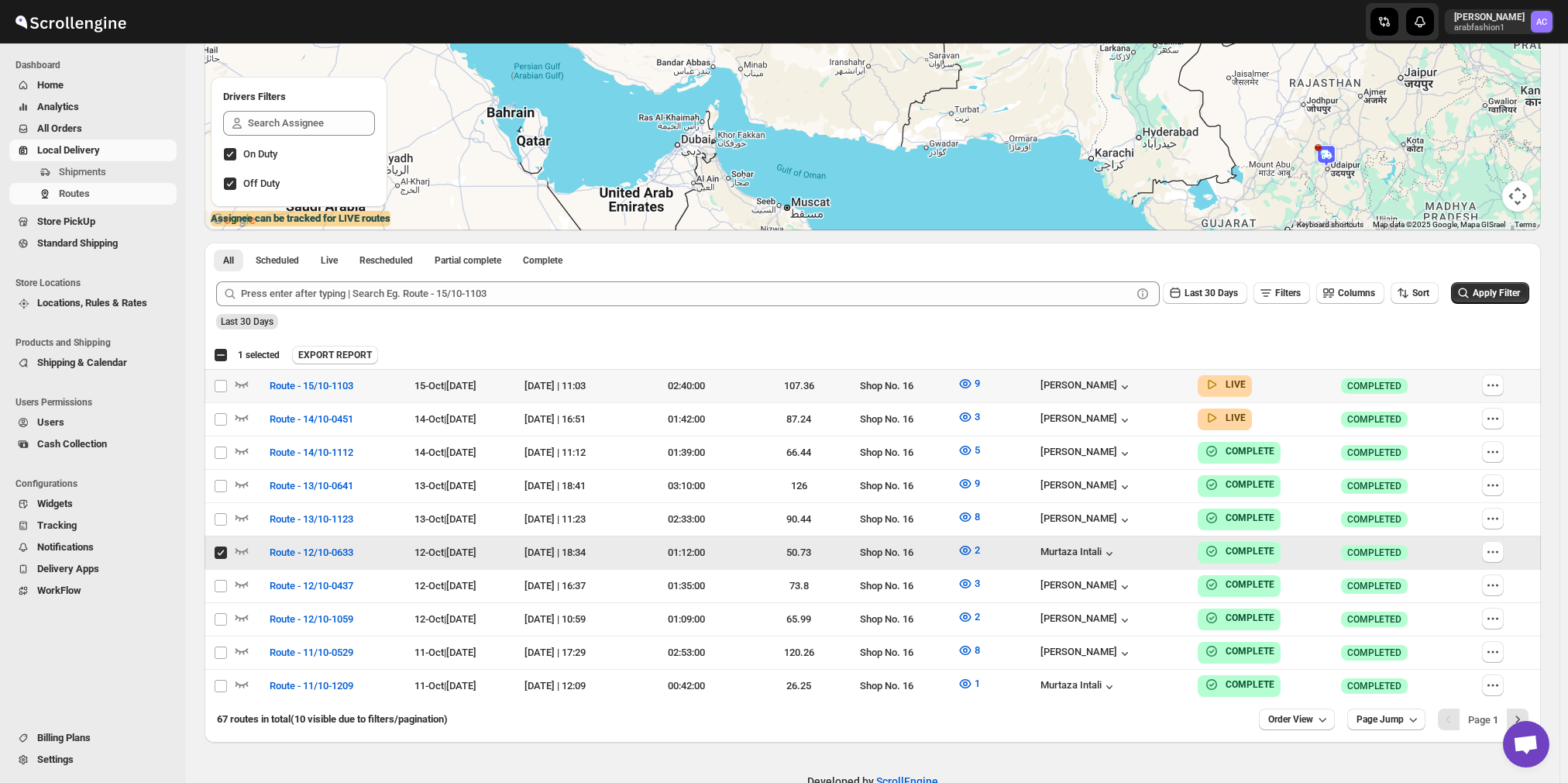
click at [221, 549] on input "Select route" at bounding box center [220, 552] width 12 height 12
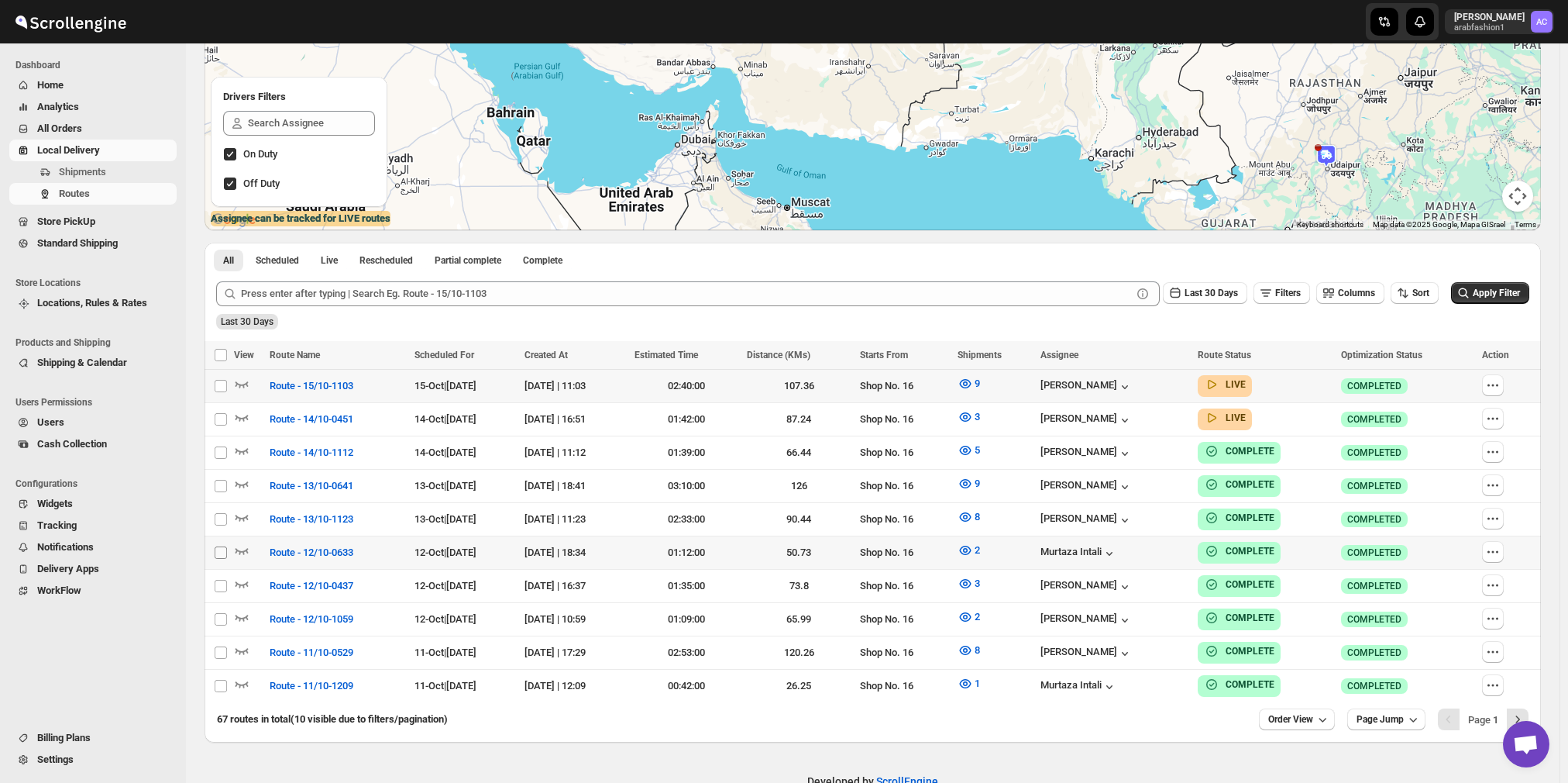
click at [221, 549] on input "Select route" at bounding box center [220, 552] width 12 height 12
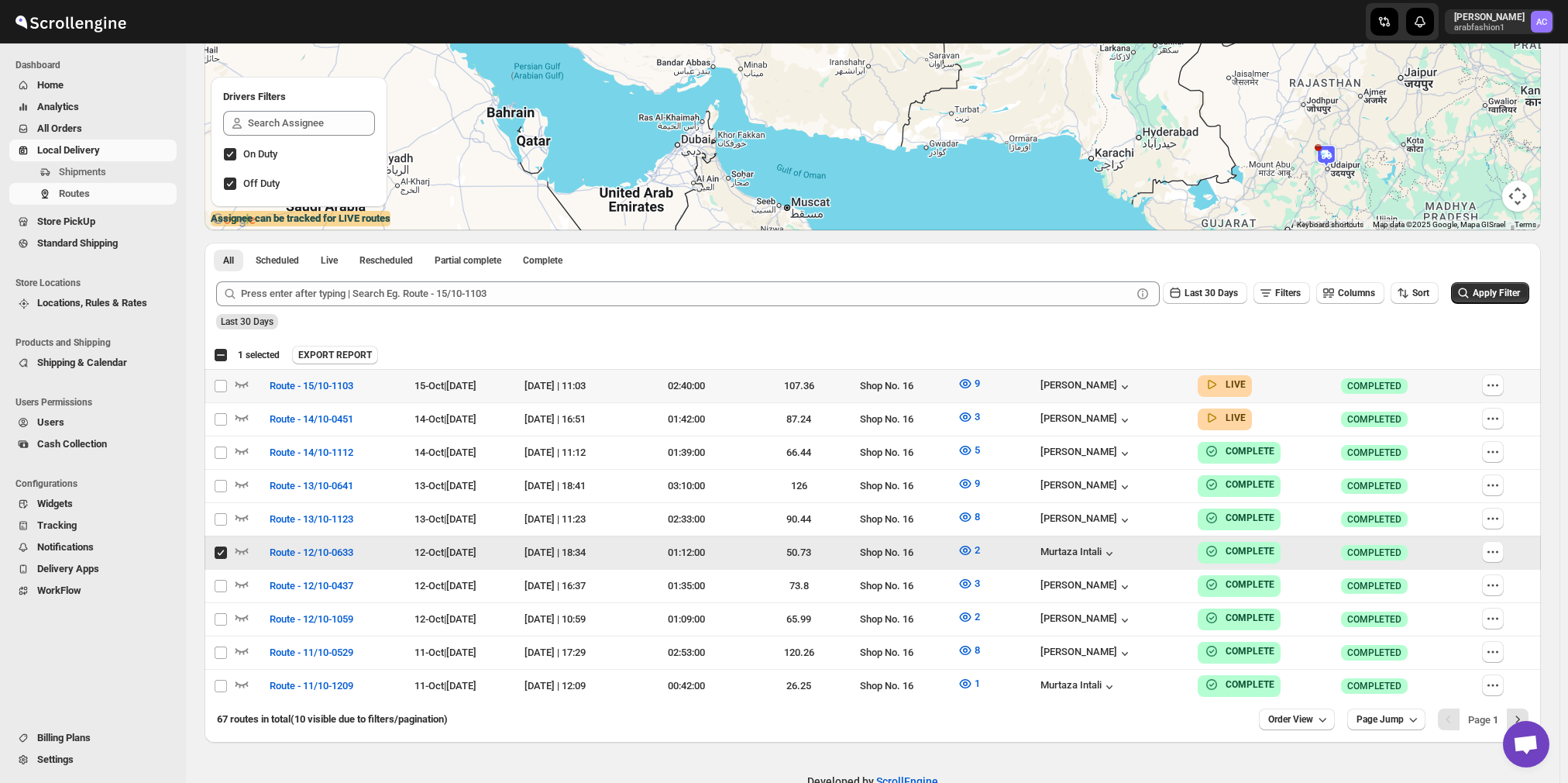
click at [222, 551] on input "Select route" at bounding box center [220, 552] width 12 height 12
checkbox input "false"
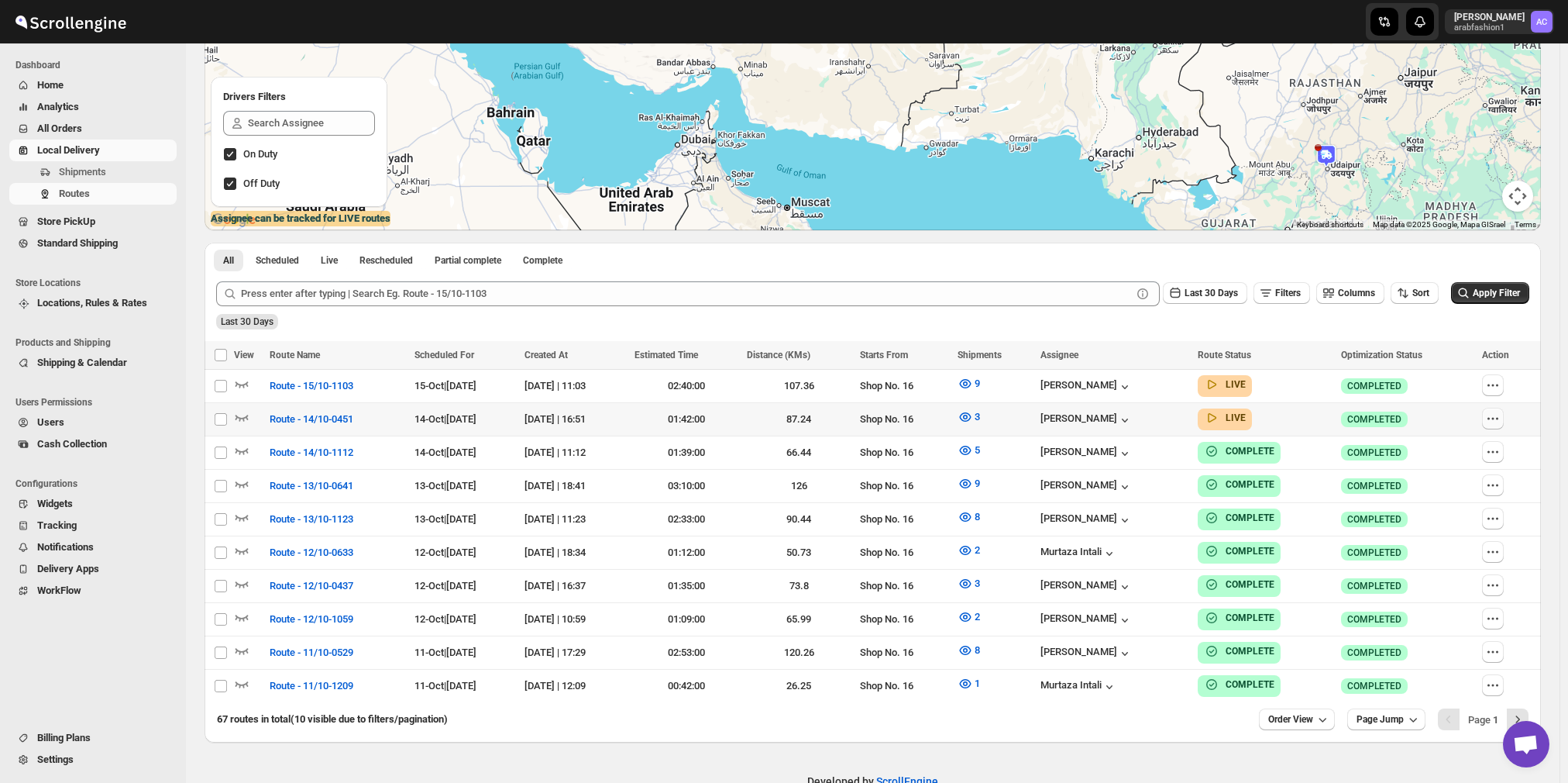
click at [1500, 418] on icon "button" at bounding box center [1492, 418] width 15 height 15
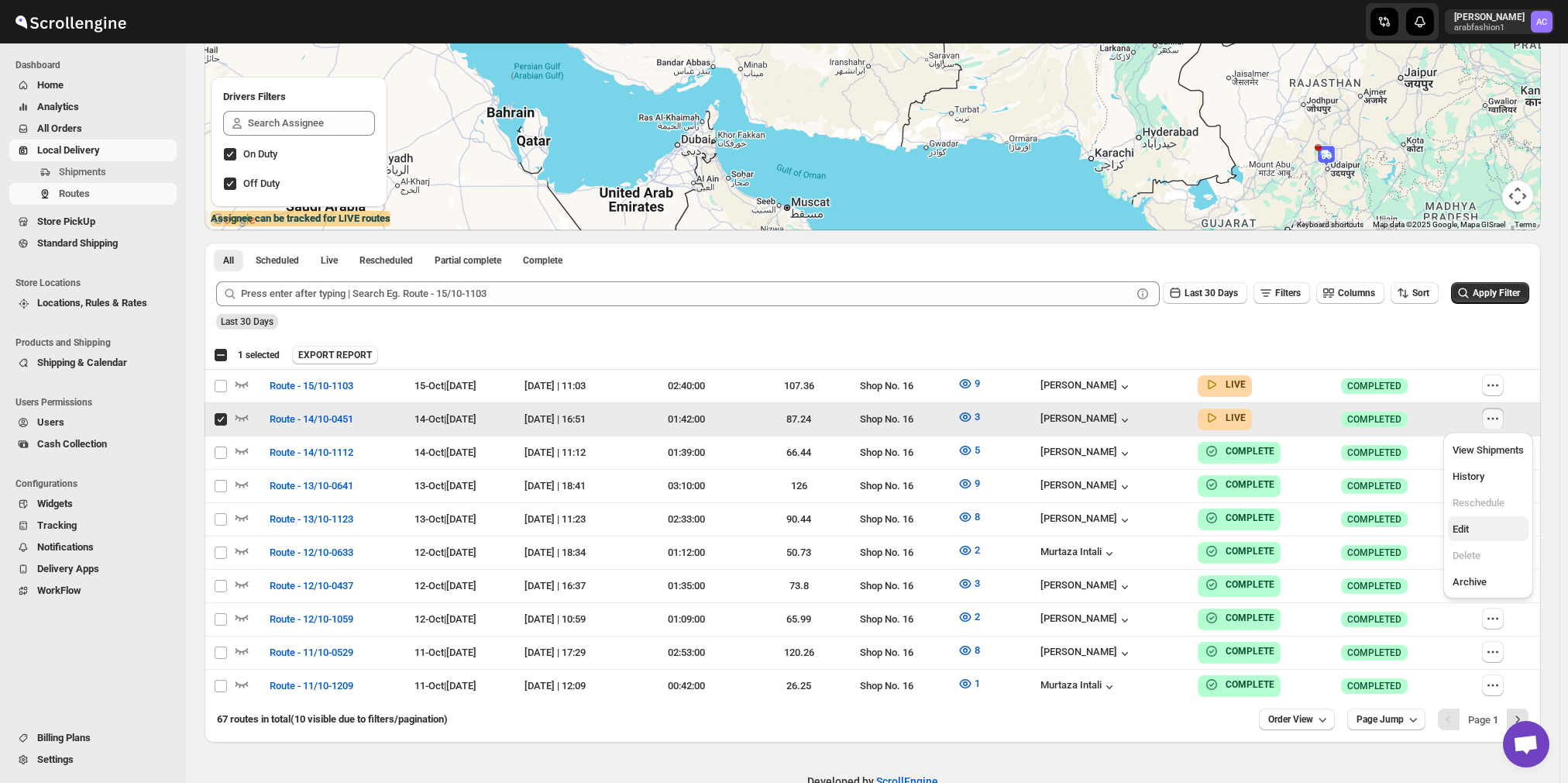
click at [1468, 534] on span "Edit" at bounding box center [1488, 529] width 71 height 15
checkbox input "false"
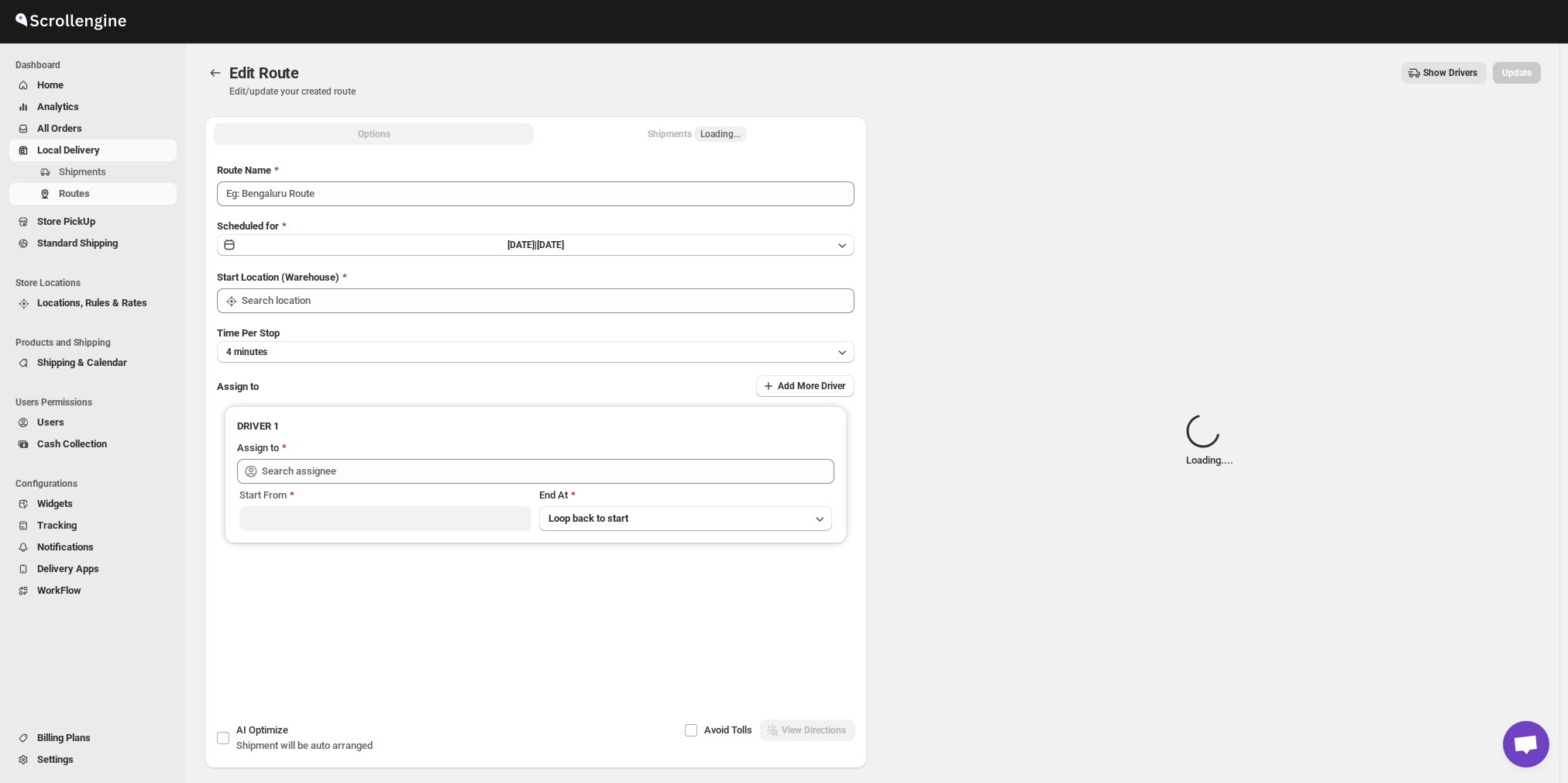
type input "Route - 14/10-0451"
type input "Shop No. 16"
type input "[PERSON_NAME] ([EMAIL_ADDRESS][DOMAIN_NAME])"
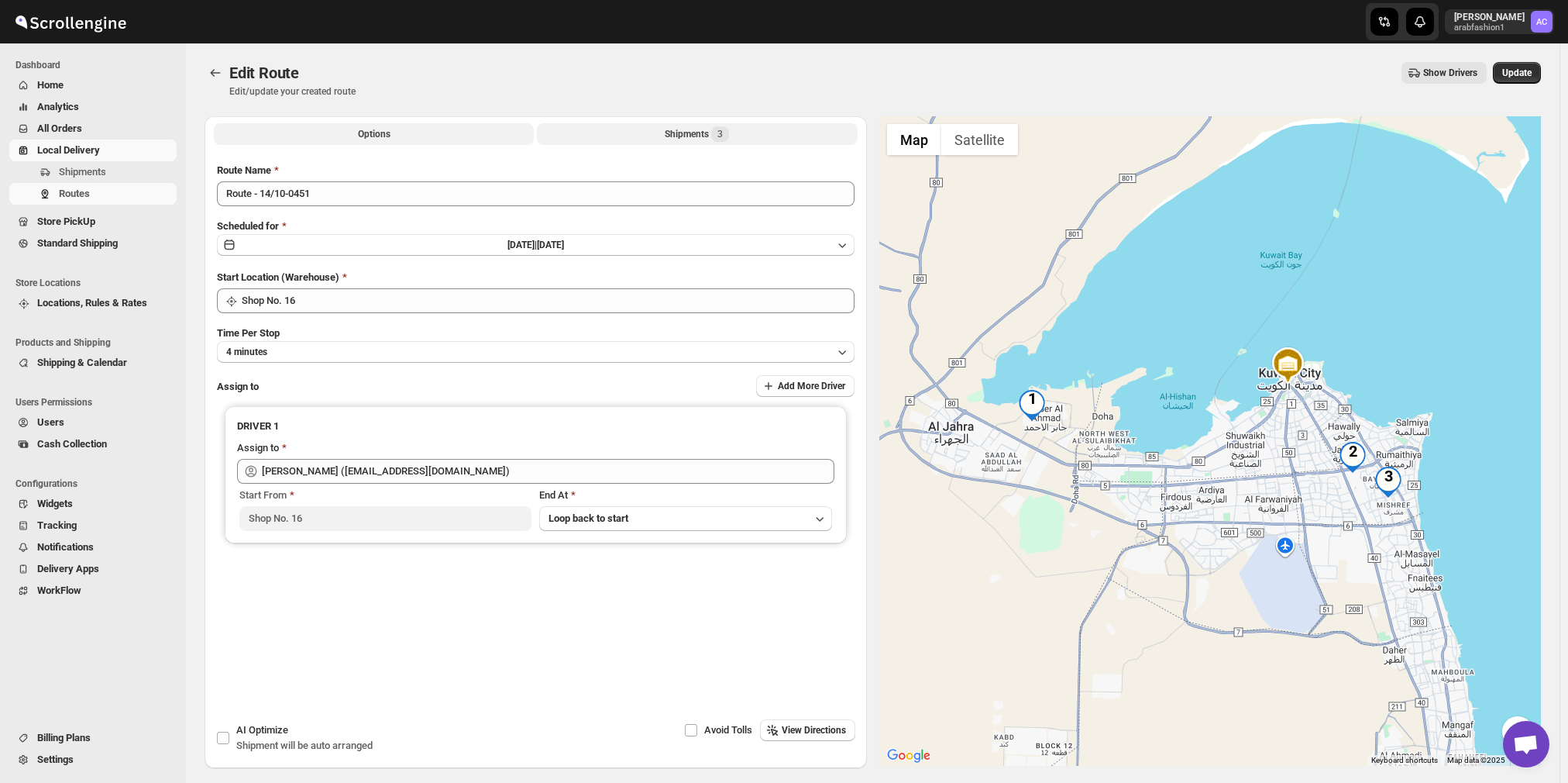
click at [715, 139] on div "Shipments 3" at bounding box center [697, 134] width 65 height 15
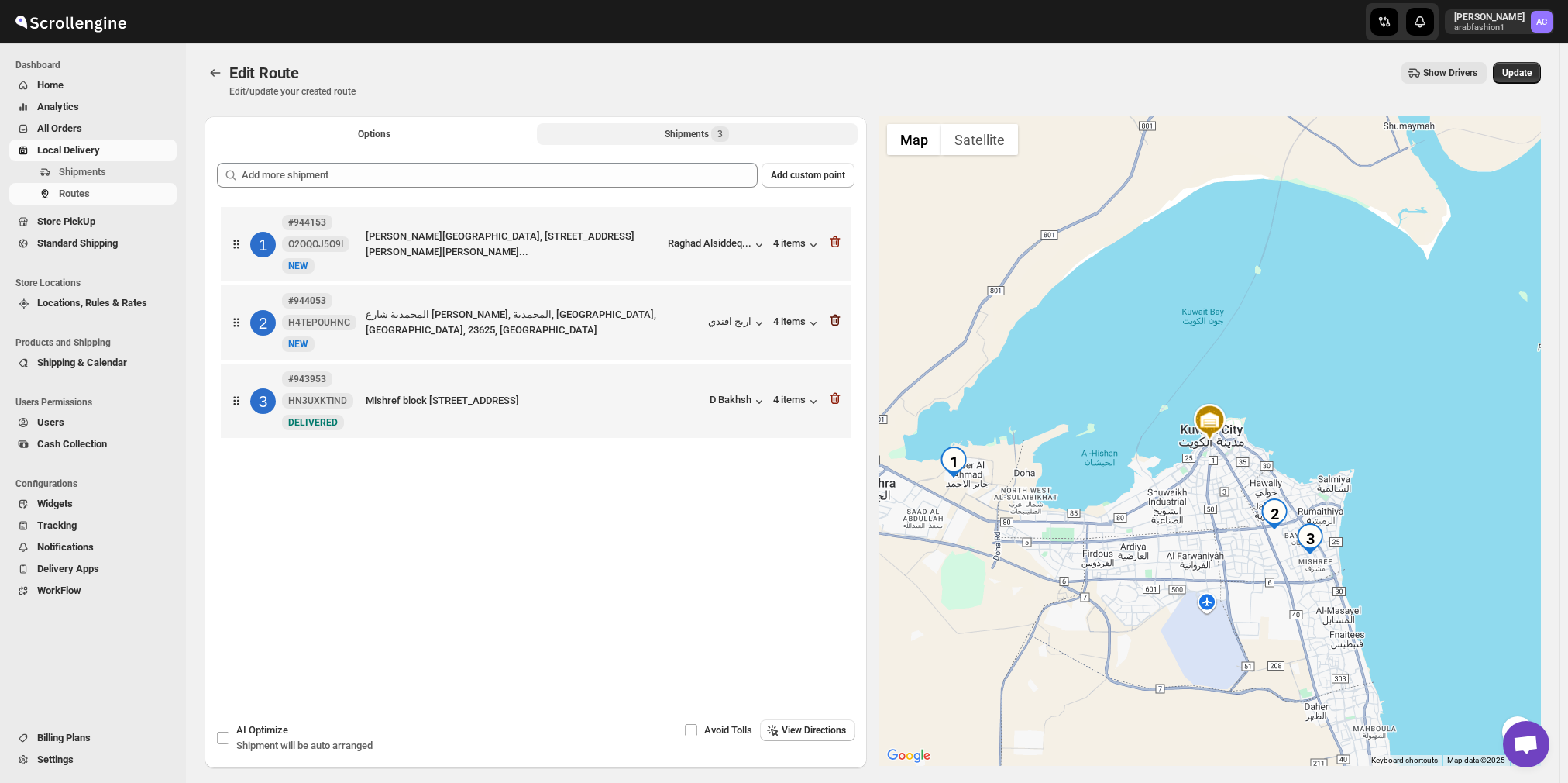
click at [840, 321] on icon "button" at bounding box center [835, 320] width 15 height 15
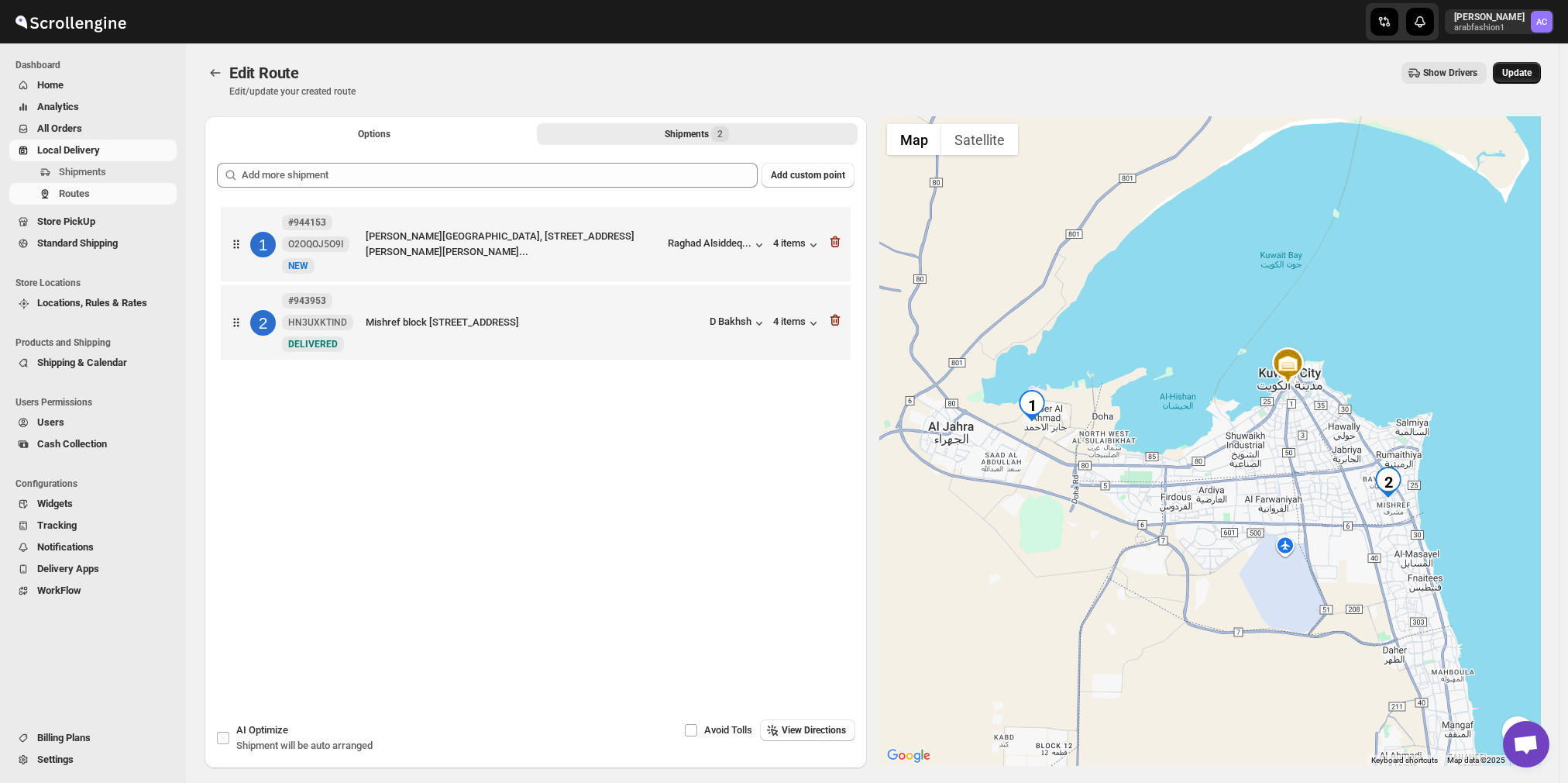
click at [1531, 72] on span "Update" at bounding box center [1516, 72] width 29 height 12
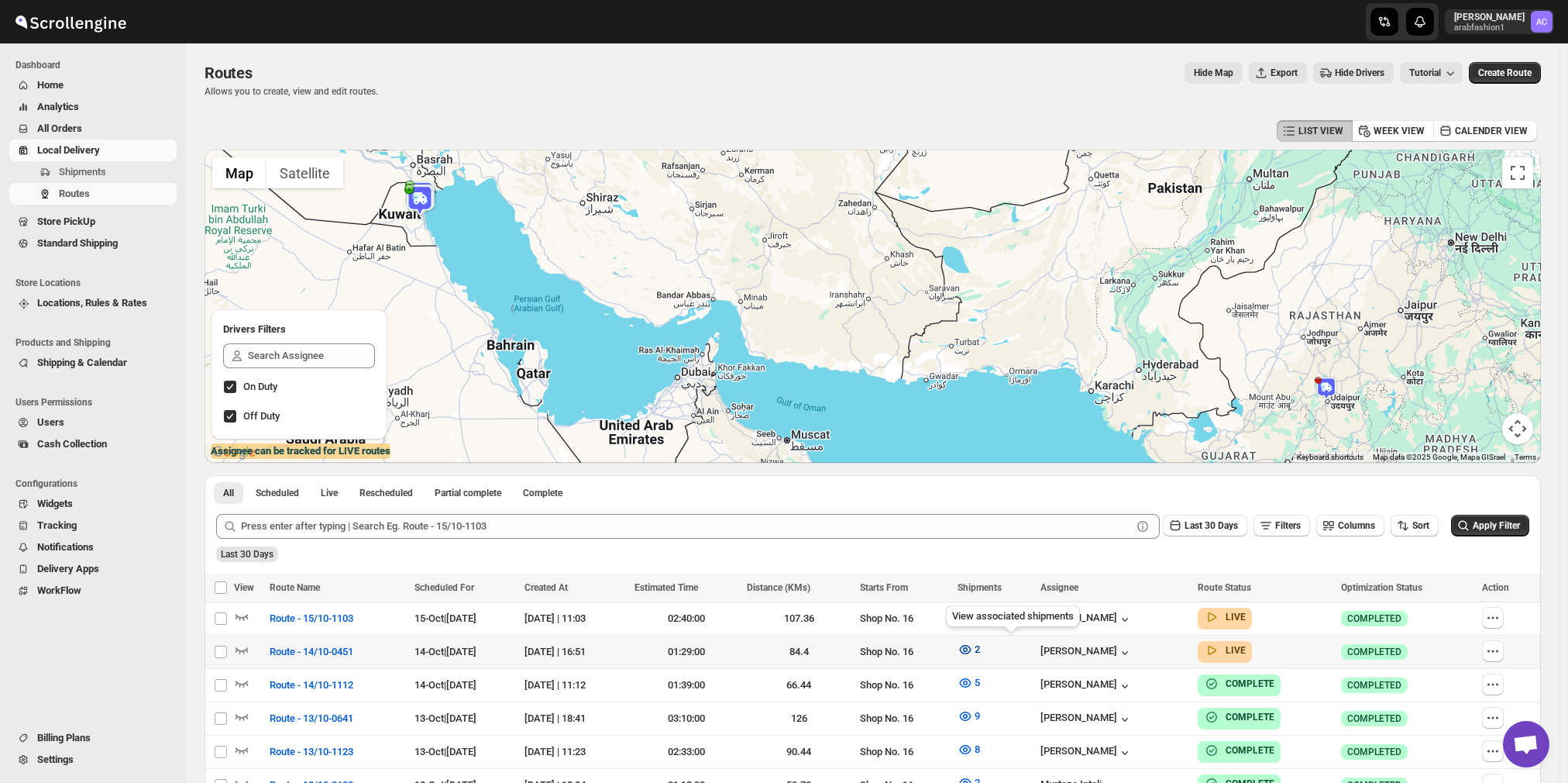
click at [973, 650] on icon "button" at bounding box center [965, 650] width 15 height 15
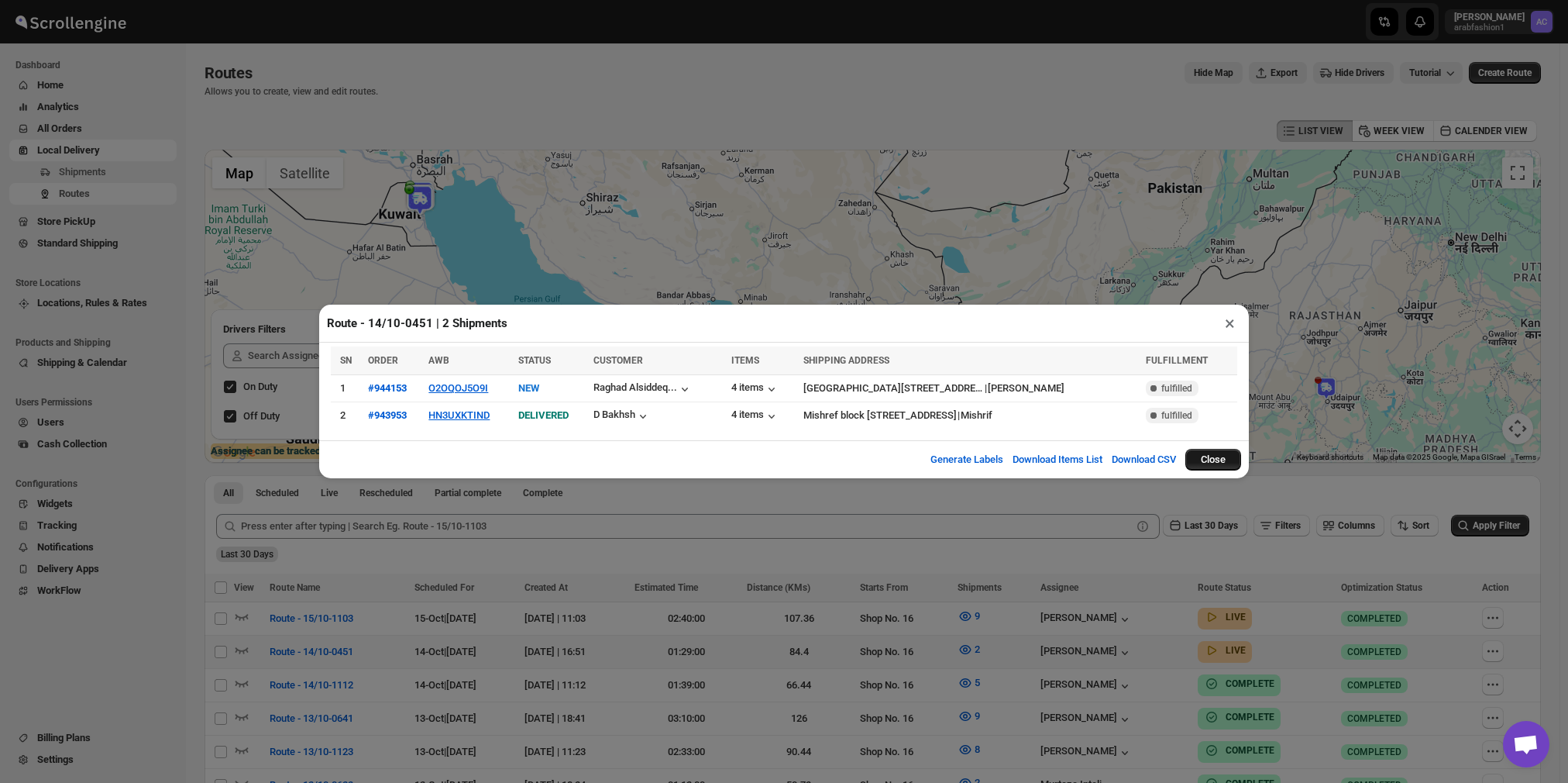
click at [1224, 456] on button "Close" at bounding box center [1213, 459] width 56 height 22
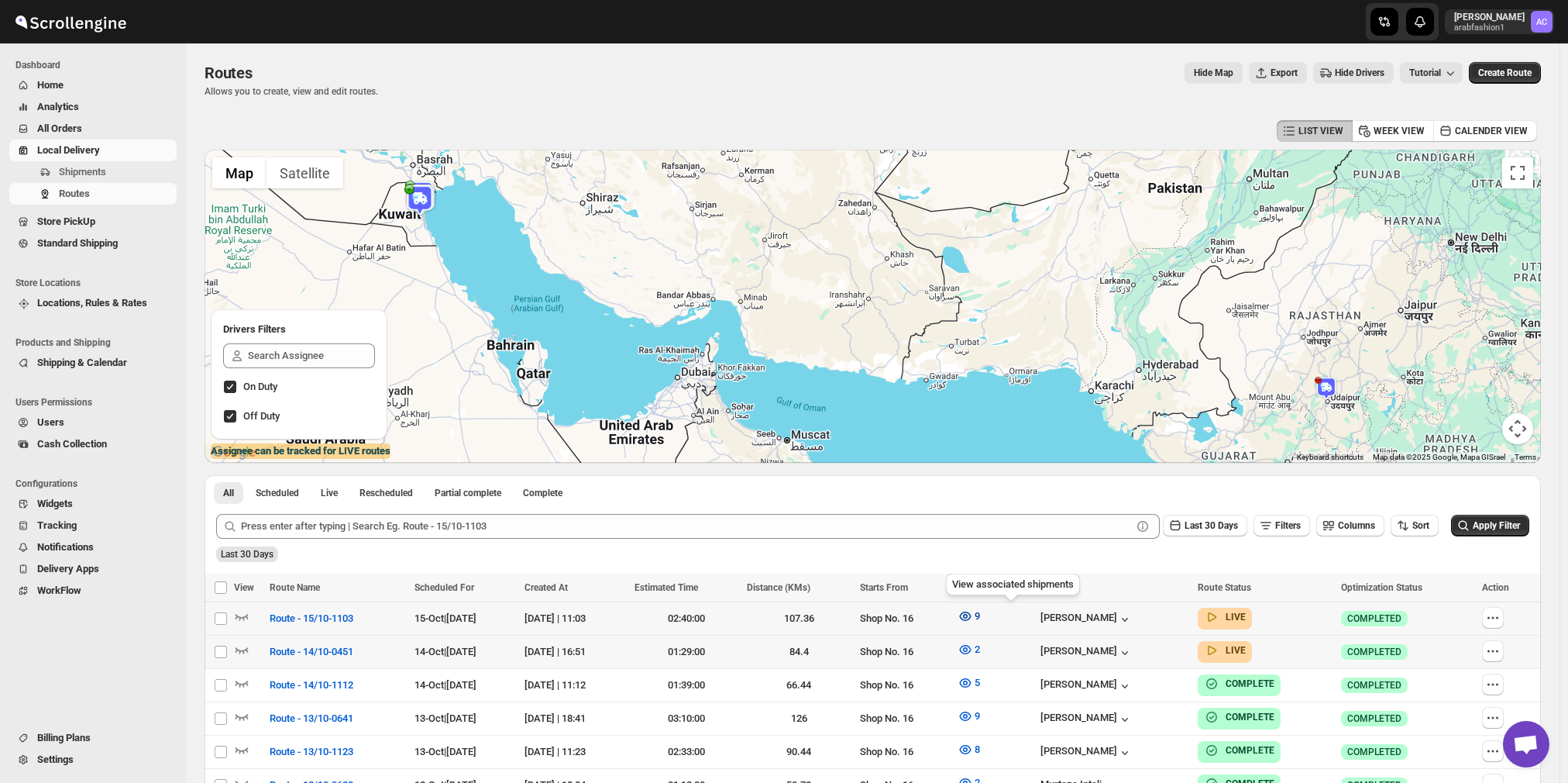
click at [973, 612] on icon "button" at bounding box center [965, 616] width 15 height 15
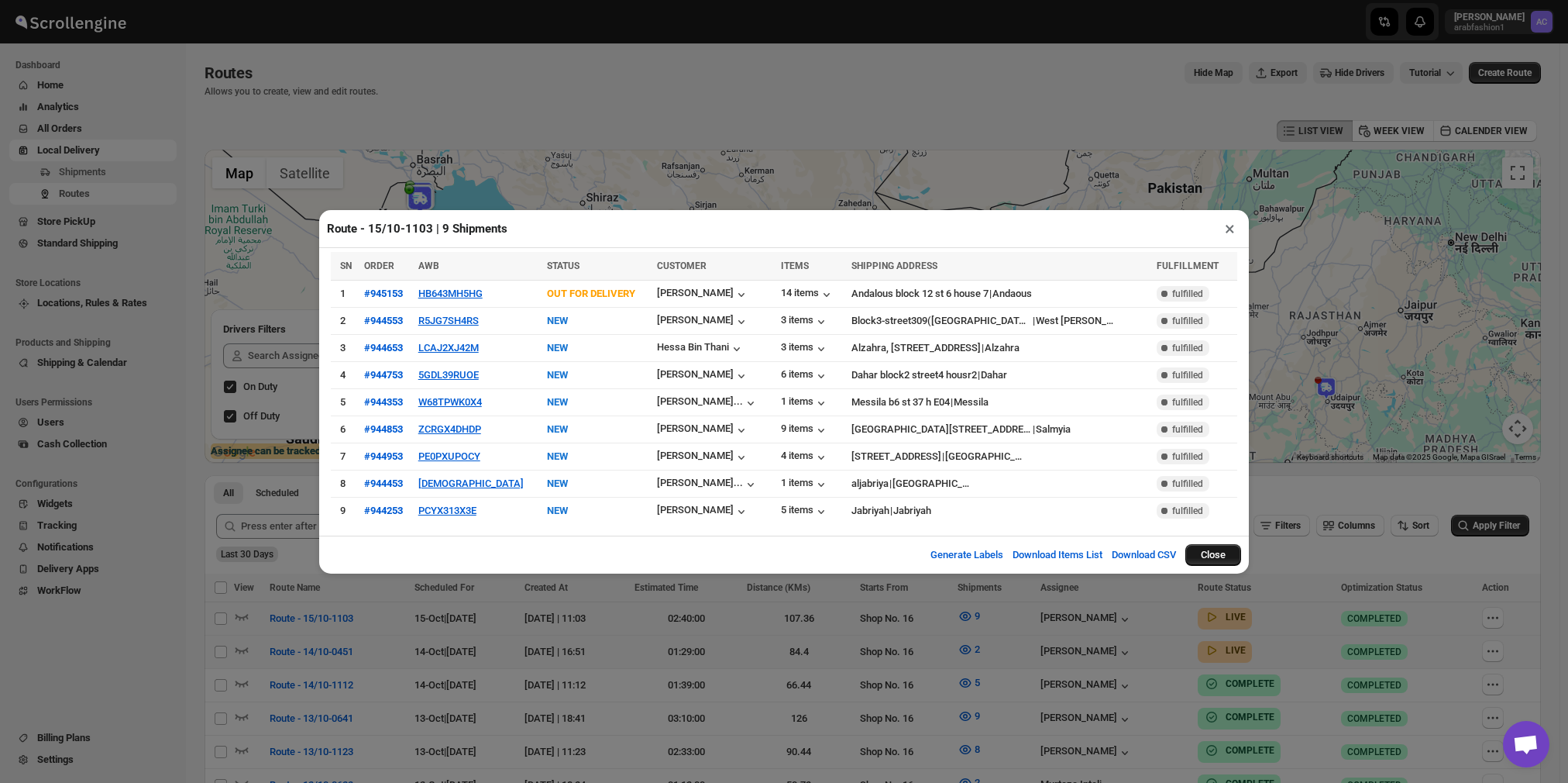
click at [1209, 553] on button "Close" at bounding box center [1213, 554] width 56 height 22
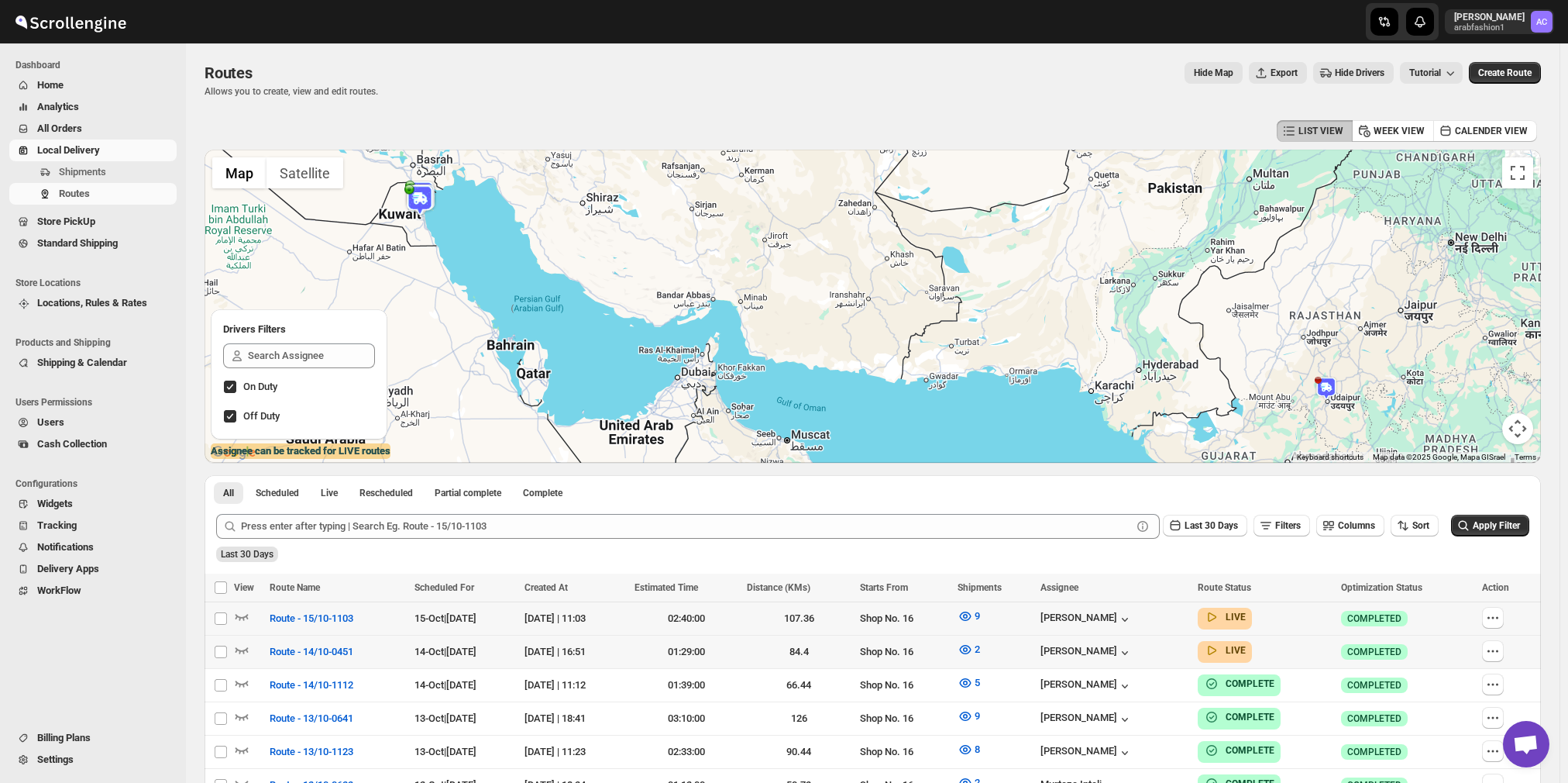
click at [70, 132] on span "All Orders" at bounding box center [59, 128] width 45 height 12
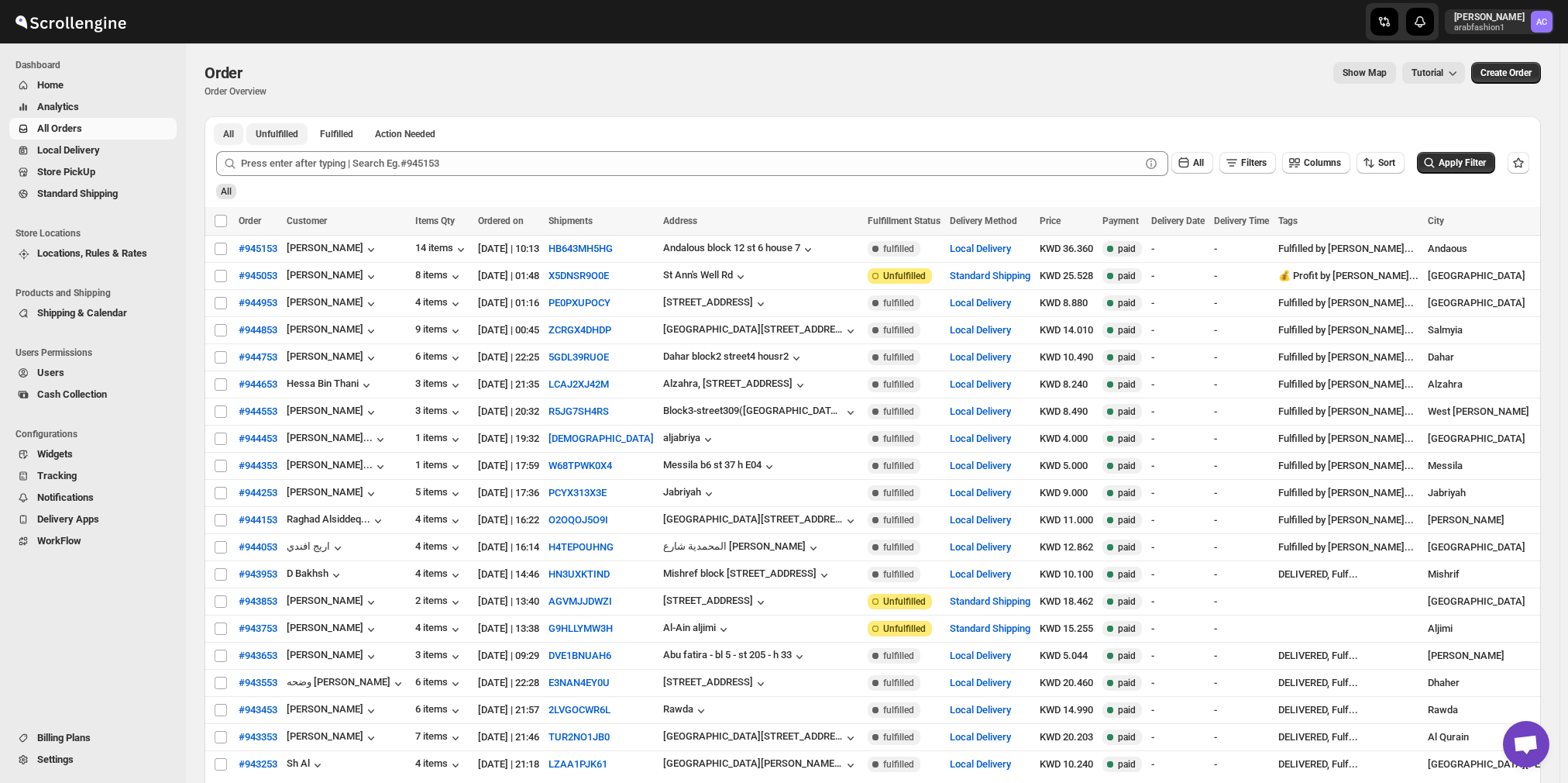
click at [286, 128] on span "Unfulfilled" at bounding box center [277, 134] width 43 height 12
